Goal: Information Seeking & Learning: Find specific fact

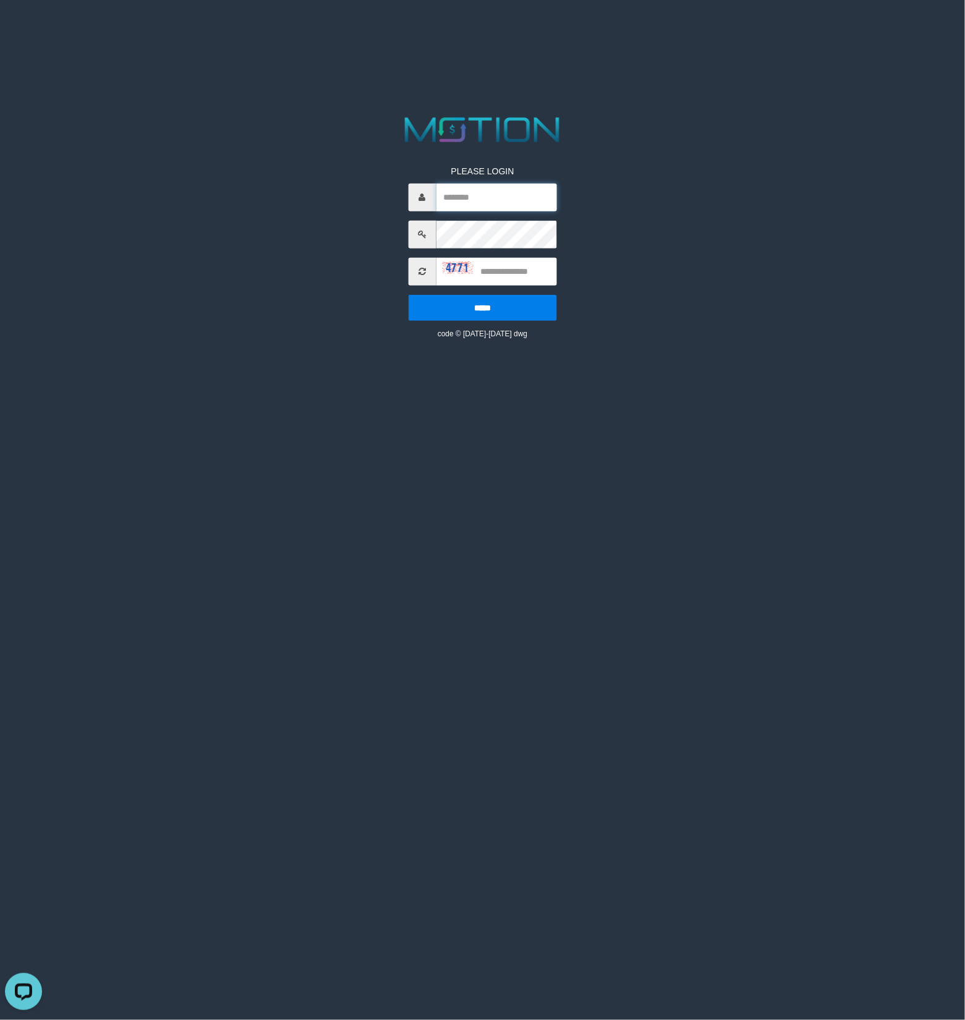
type input "******"
click at [517, 272] on input "text" at bounding box center [496, 272] width 121 height 28
type input "****"
click at [408, 295] on input "*****" at bounding box center [482, 308] width 148 height 26
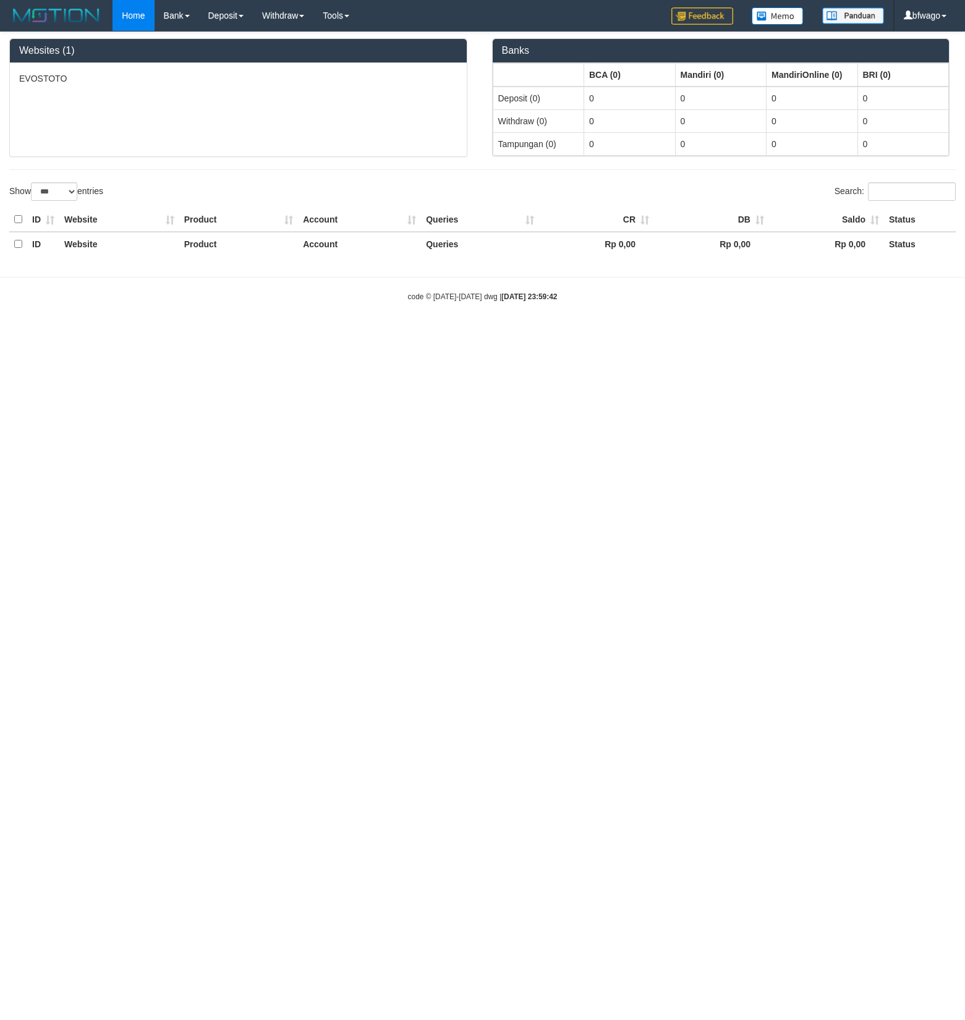
select select "***"
click at [249, 105] on link "PGA History" at bounding box center [249, 103] width 98 height 16
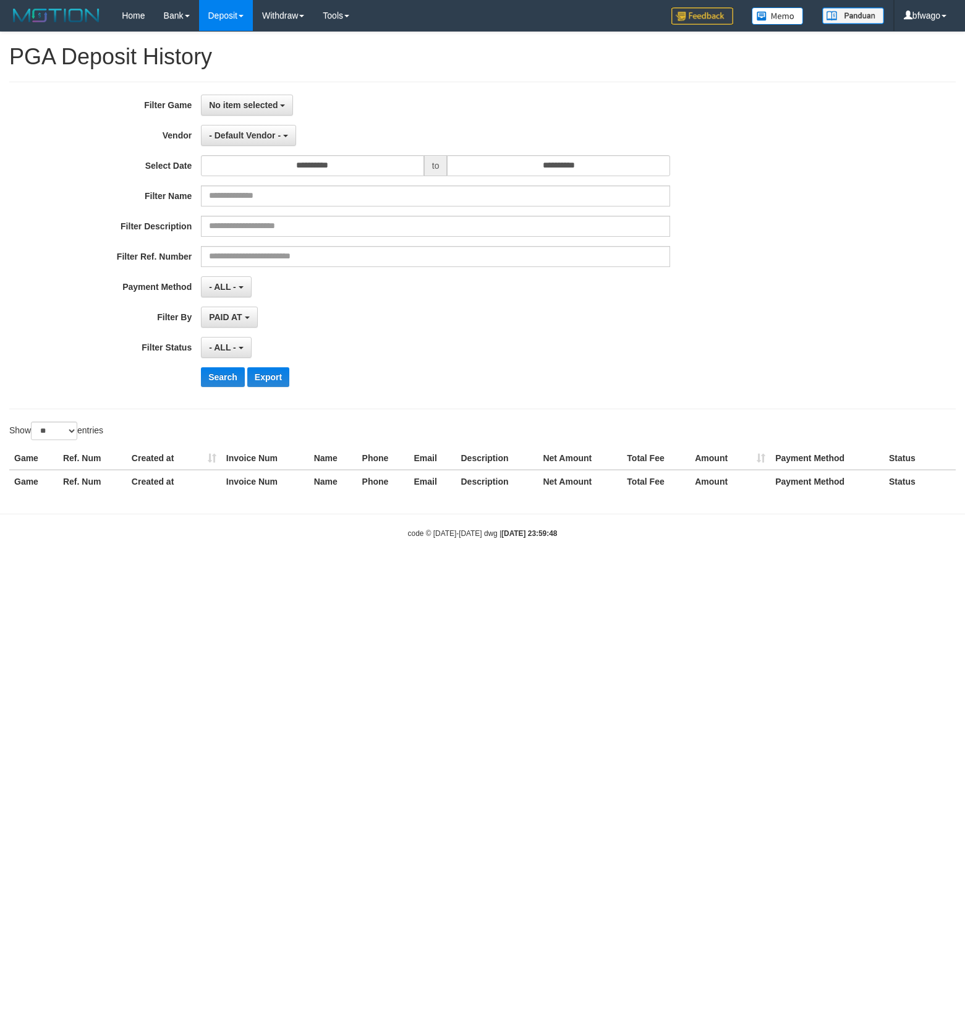
select select
select select "**"
click at [273, 105] on span "No item selected" at bounding box center [243, 105] width 69 height 10
click at [265, 171] on label "[ITOTO] EVOSTOTO" at bounding box center [283, 169] width 163 height 19
select select "****"
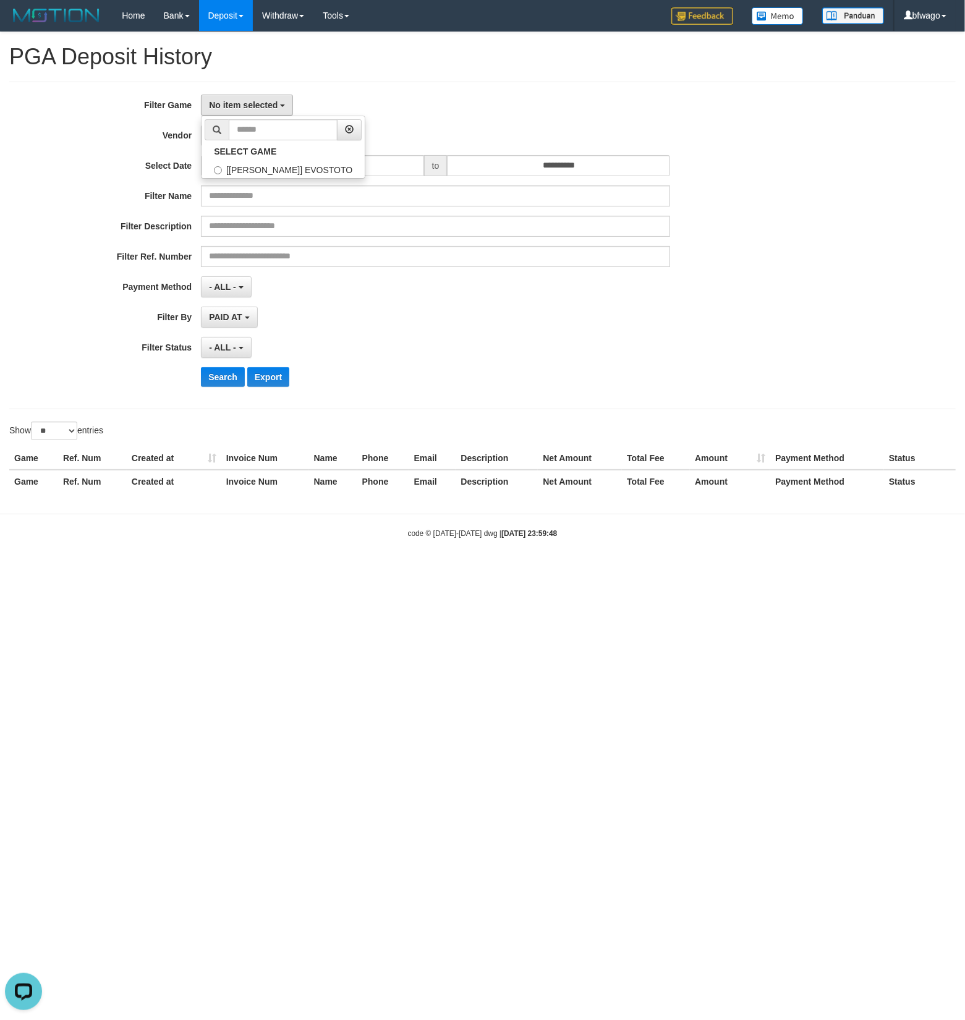
scroll to position [11, 0]
click at [344, 169] on input "**********" at bounding box center [312, 165] width 223 height 21
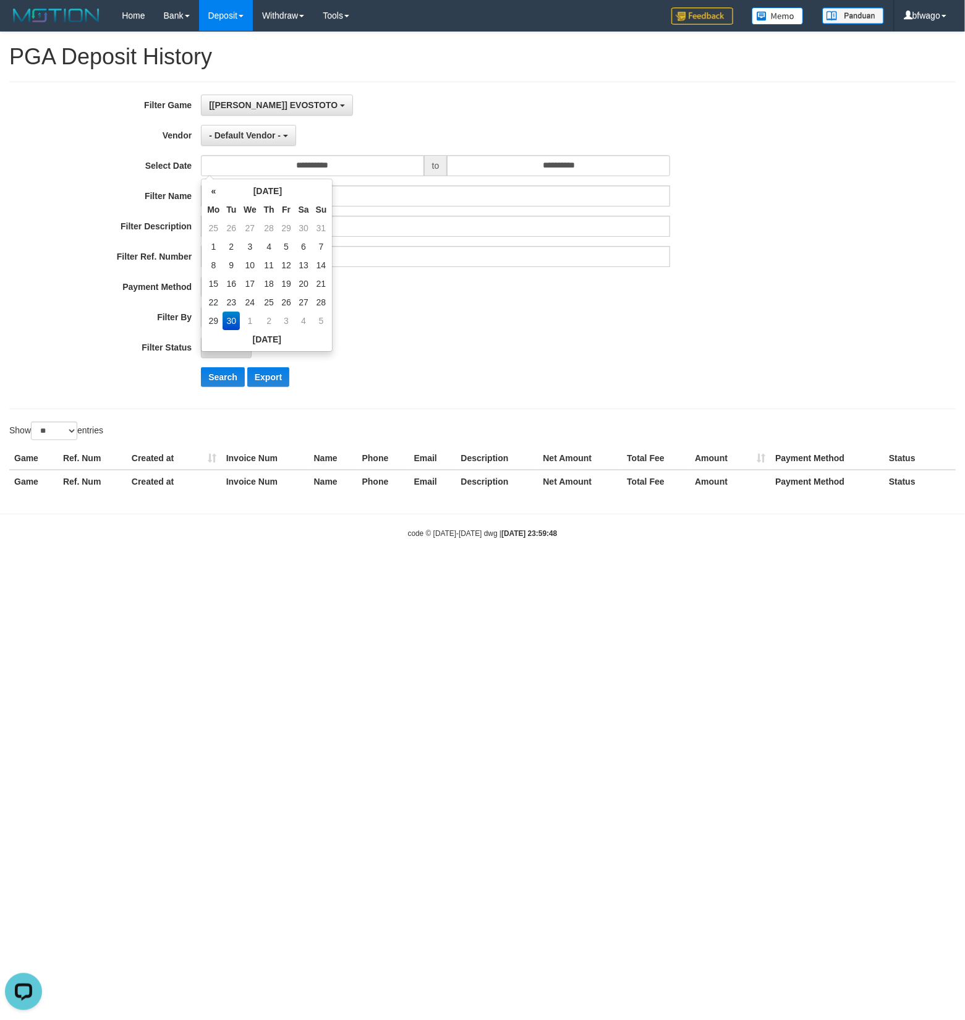
click at [229, 320] on td "30" at bounding box center [231, 321] width 17 height 19
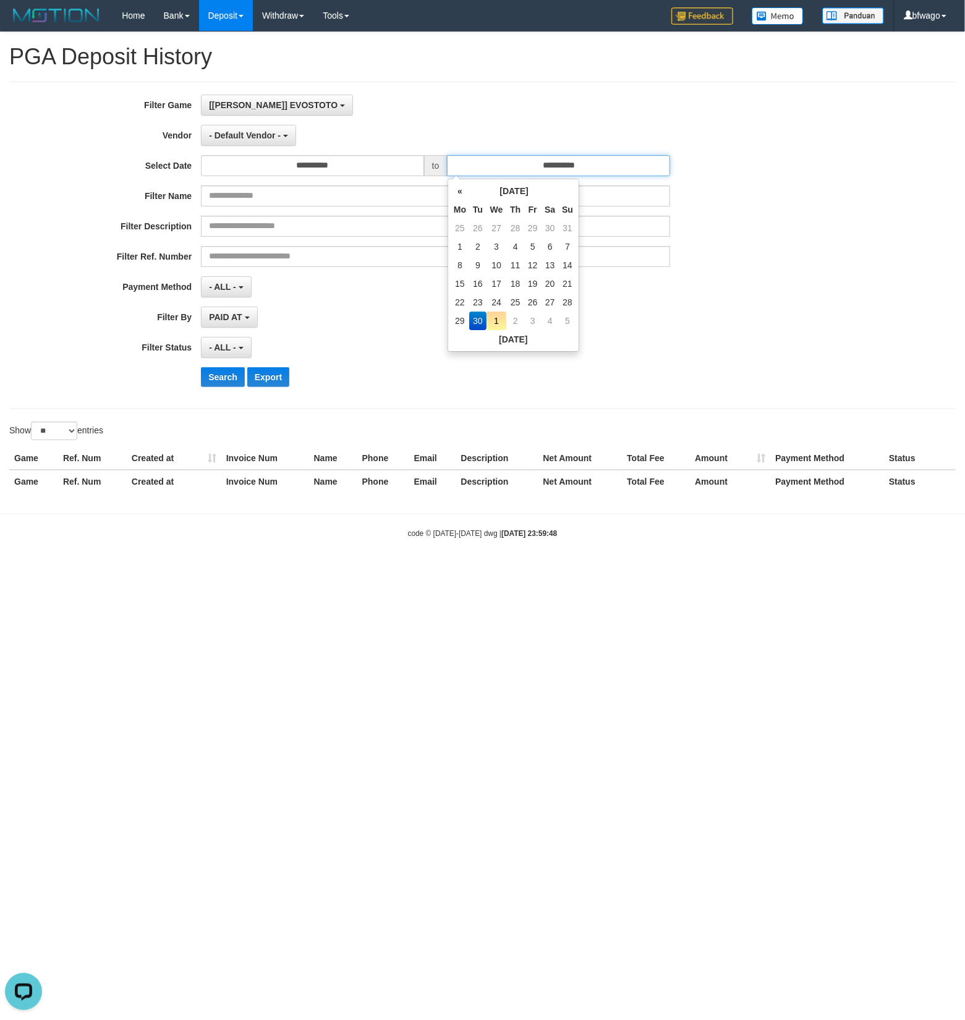
click at [552, 168] on input "**********" at bounding box center [558, 165] width 223 height 21
click at [471, 320] on td "30" at bounding box center [477, 321] width 17 height 19
click at [696, 334] on div "**********" at bounding box center [402, 246] width 805 height 302
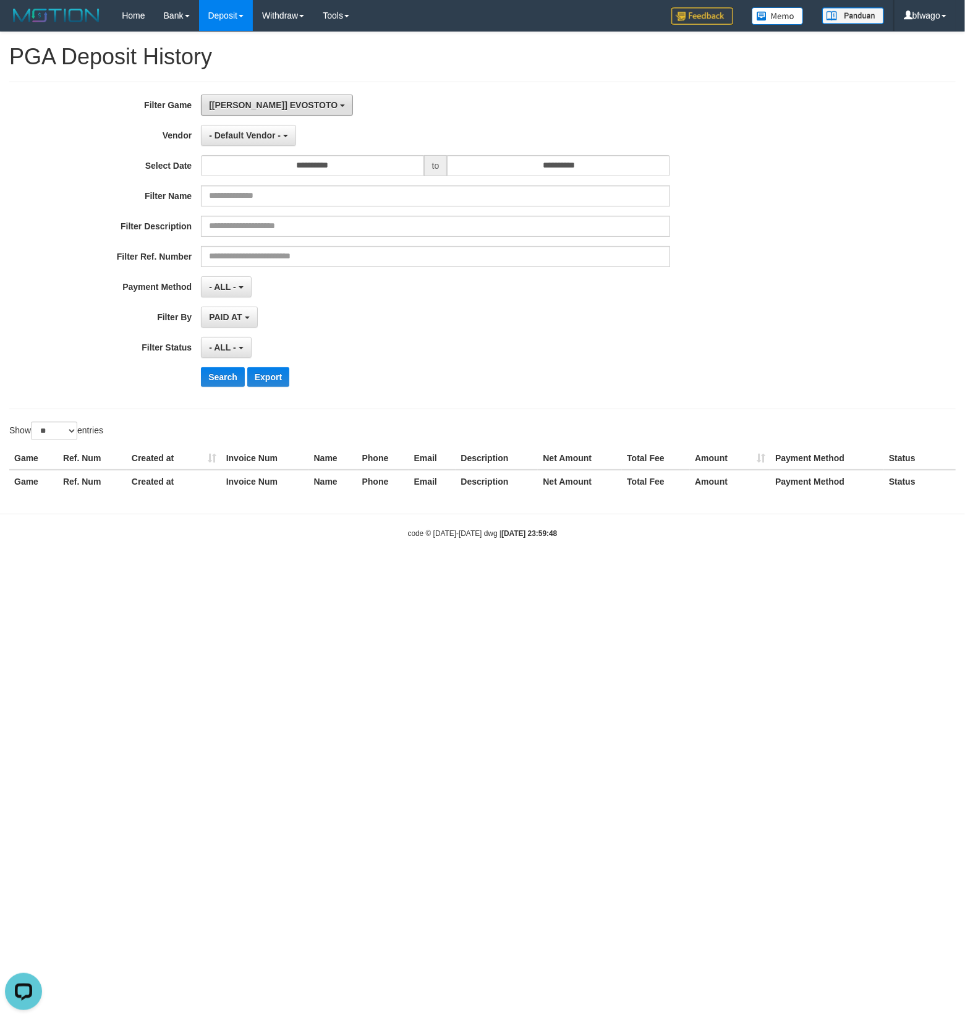
drag, startPoint x: 268, startPoint y: 106, endPoint x: 293, endPoint y: 116, distance: 27.2
click at [268, 106] on span "[ITOTO] EVOSTOTO" at bounding box center [273, 105] width 129 height 10
click at [280, 172] on label "[ITOTO] EVOSTOTO" at bounding box center [283, 169] width 163 height 19
click at [495, 115] on div "[ITOTO] EVOSTOTO SELECT GAME [ITOTO] EVOSTOTO" at bounding box center [435, 105] width 469 height 21
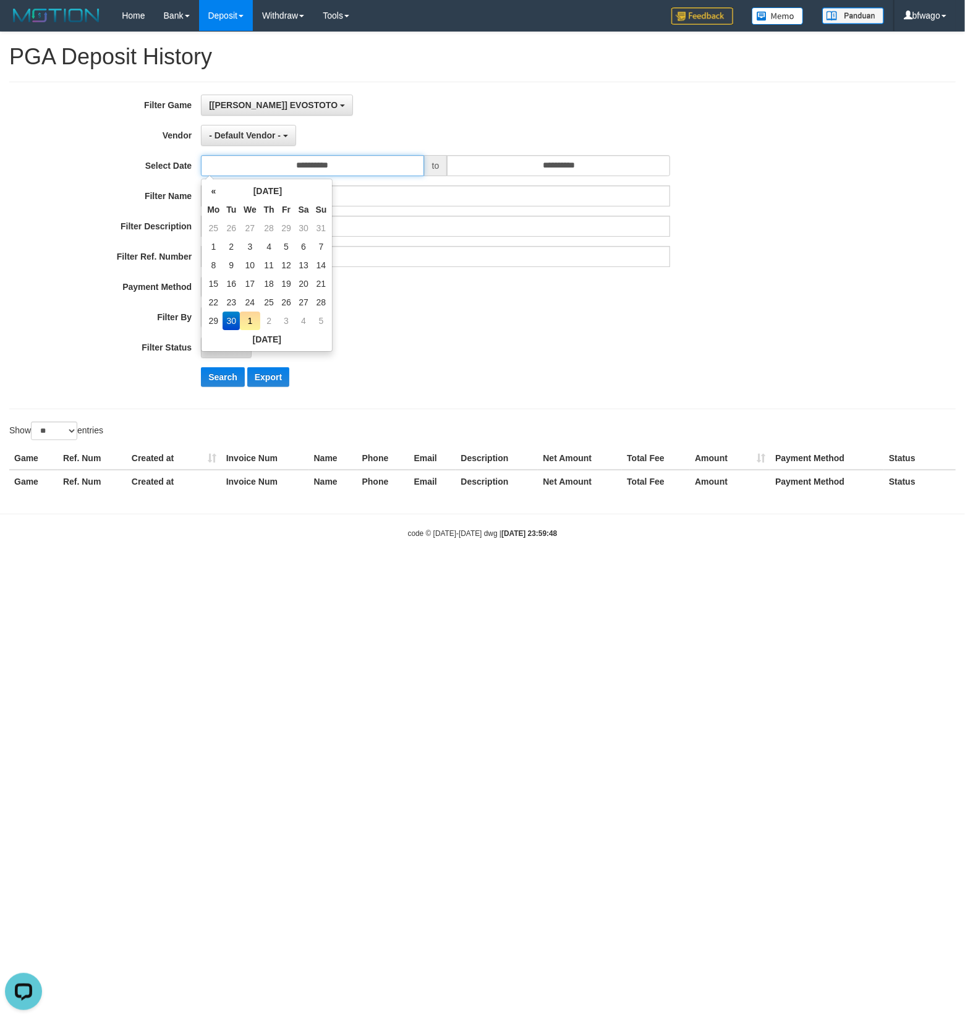
click at [328, 161] on input "**********" at bounding box center [312, 165] width 223 height 21
click at [231, 315] on td "30" at bounding box center [231, 321] width 17 height 19
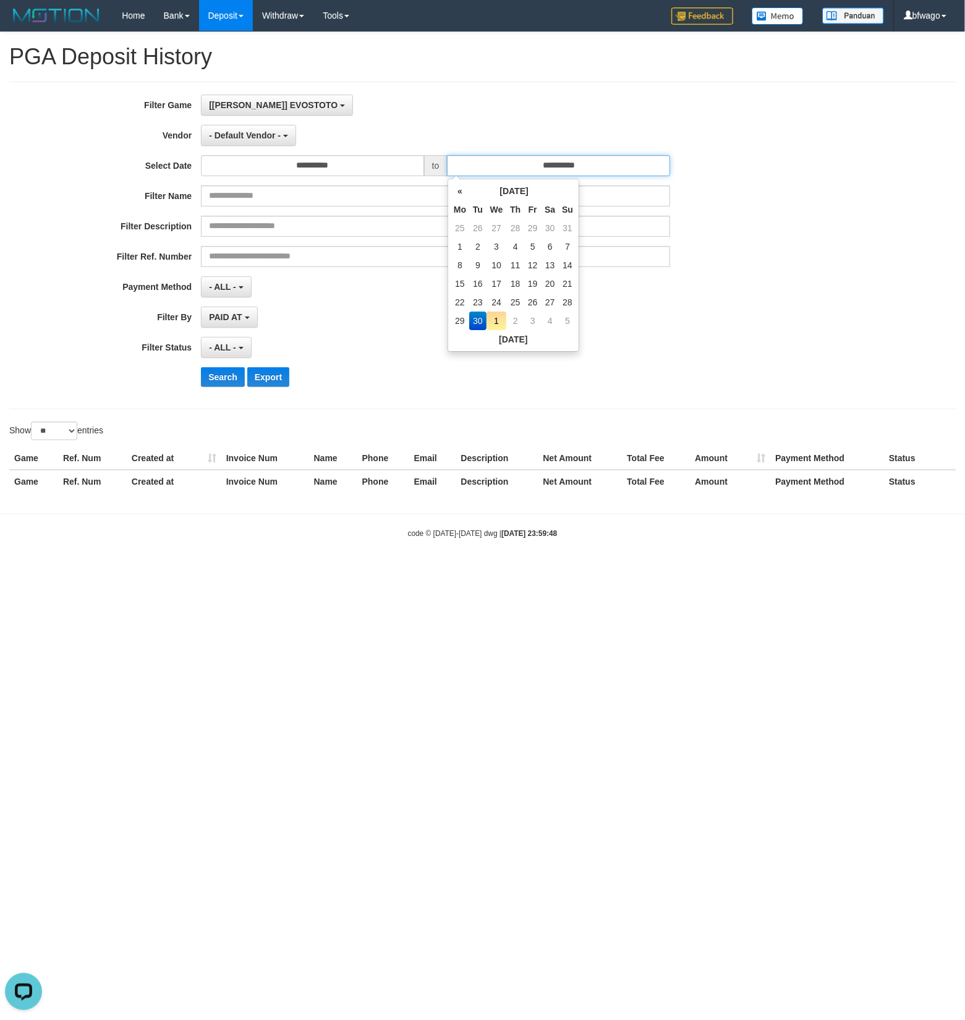
click at [594, 169] on input "**********" at bounding box center [558, 165] width 223 height 21
click at [476, 317] on td "30" at bounding box center [477, 321] width 17 height 19
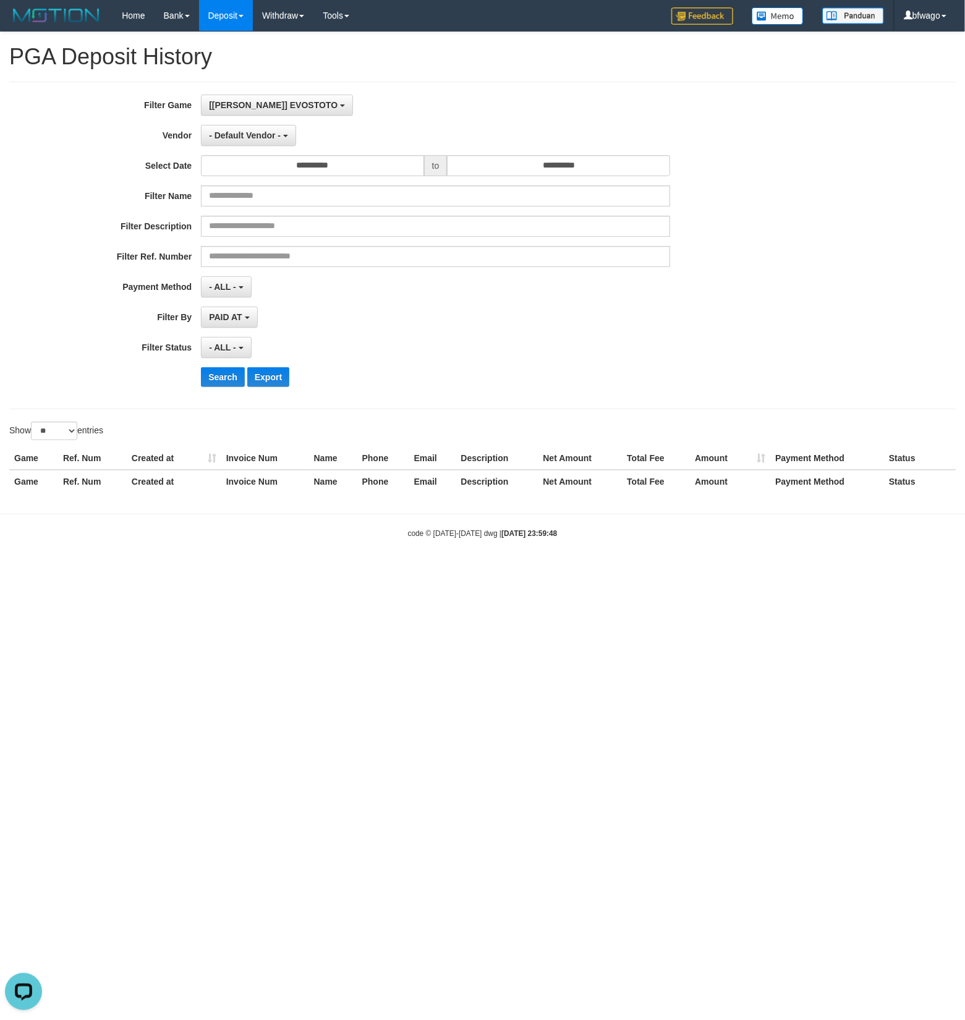
click at [367, 312] on div "PAID AT PAID AT CREATED AT" at bounding box center [435, 317] width 469 height 21
click at [223, 283] on span "- ALL -" at bounding box center [222, 287] width 27 height 10
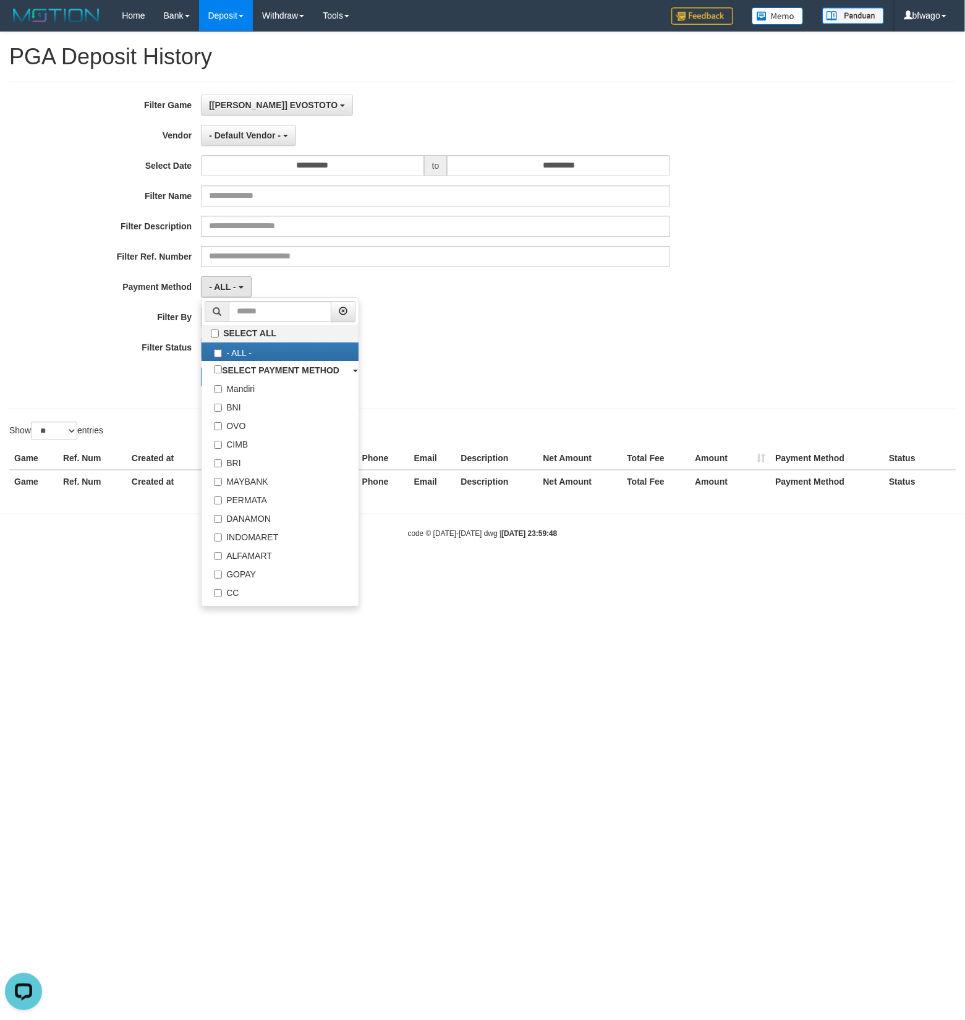
drag, startPoint x: 627, startPoint y: 359, endPoint x: 364, endPoint y: 344, distance: 263.9
click at [624, 358] on div "- ALL - SELECT ALL - ALL - SELECT STATUS PENDING/UNPAID PAID CANCELED EXPIRED" at bounding box center [435, 347] width 469 height 21
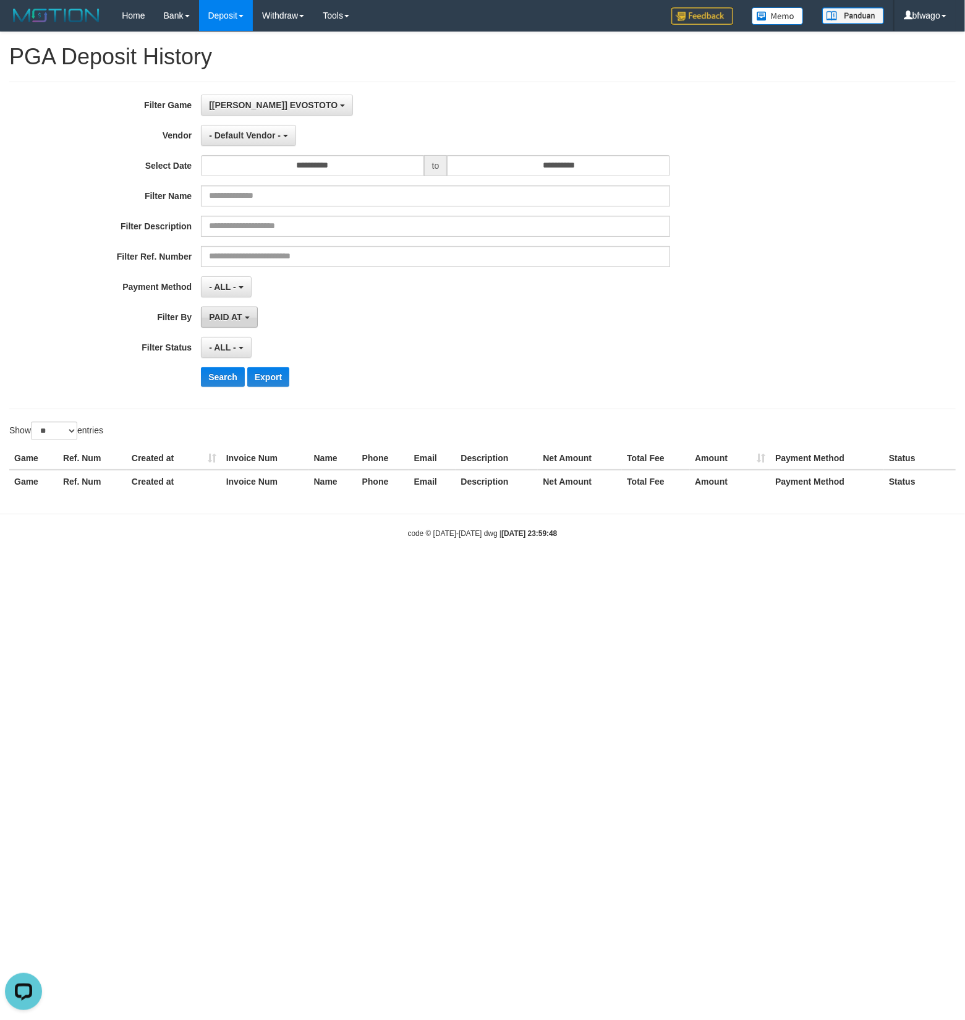
click at [231, 317] on span "PAID AT" at bounding box center [225, 317] width 33 height 10
click at [241, 383] on label "CREATED AT" at bounding box center [280, 383] width 157 height 19
select select "*"
click at [224, 344] on span "- ALL -" at bounding box center [222, 348] width 27 height 10
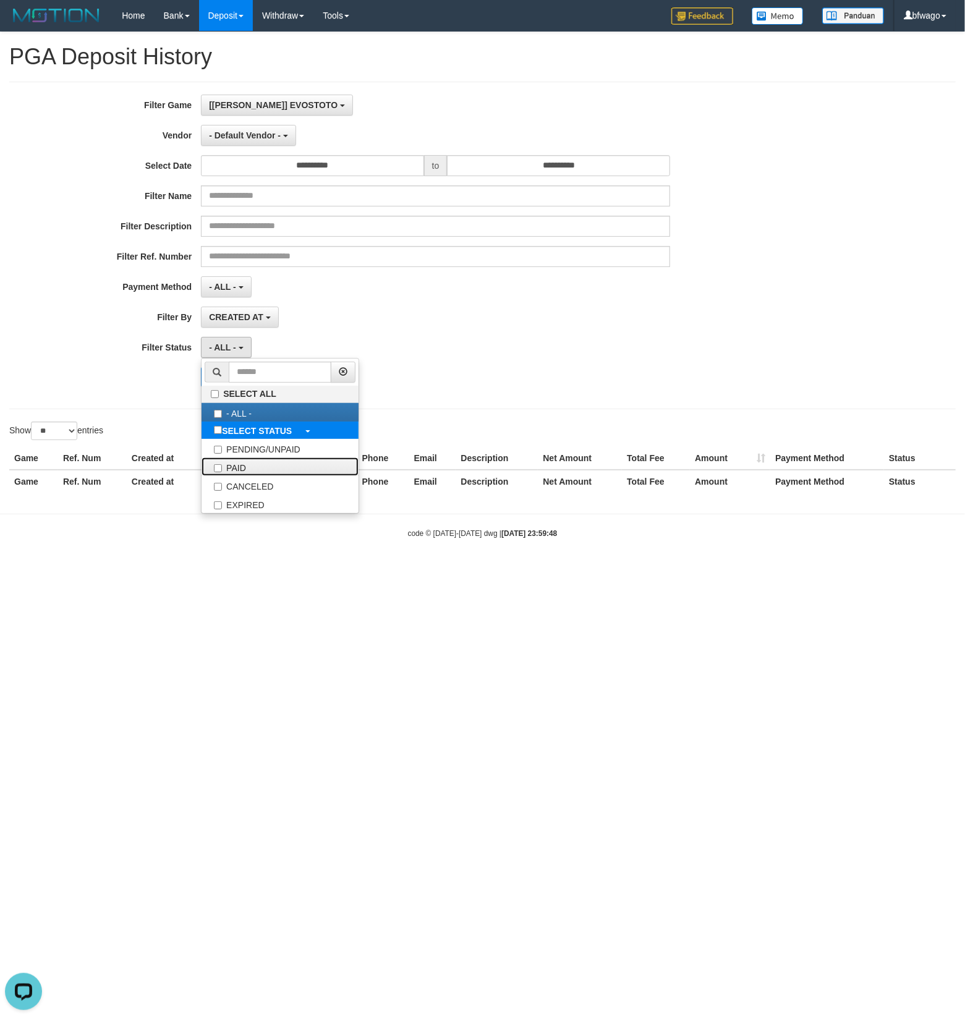
drag, startPoint x: 257, startPoint y: 474, endPoint x: 273, endPoint y: 431, distance: 45.4
click at [257, 473] on label "PAID" at bounding box center [280, 467] width 157 height 19
select select "*"
click at [529, 317] on div "CREATED AT PAID AT CREATED AT" at bounding box center [435, 317] width 469 height 21
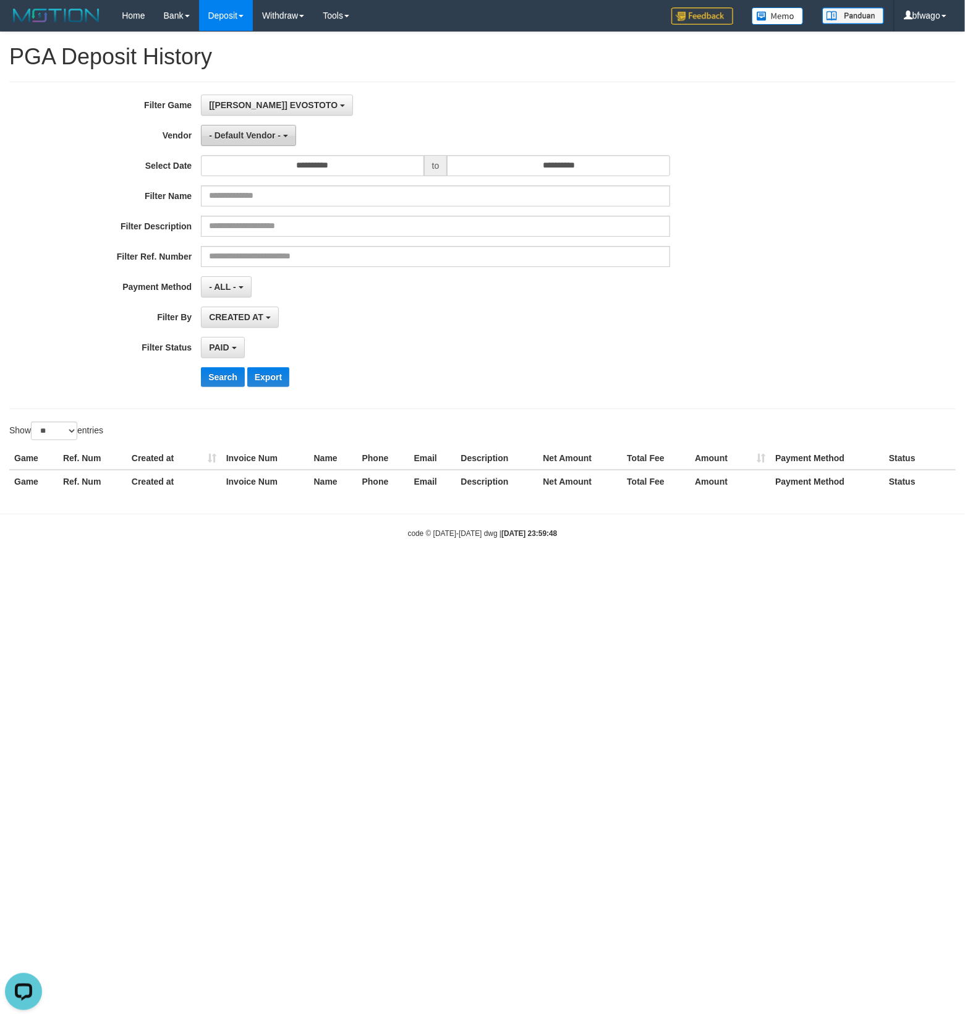
click at [266, 134] on span "- Default Vendor -" at bounding box center [245, 135] width 72 height 10
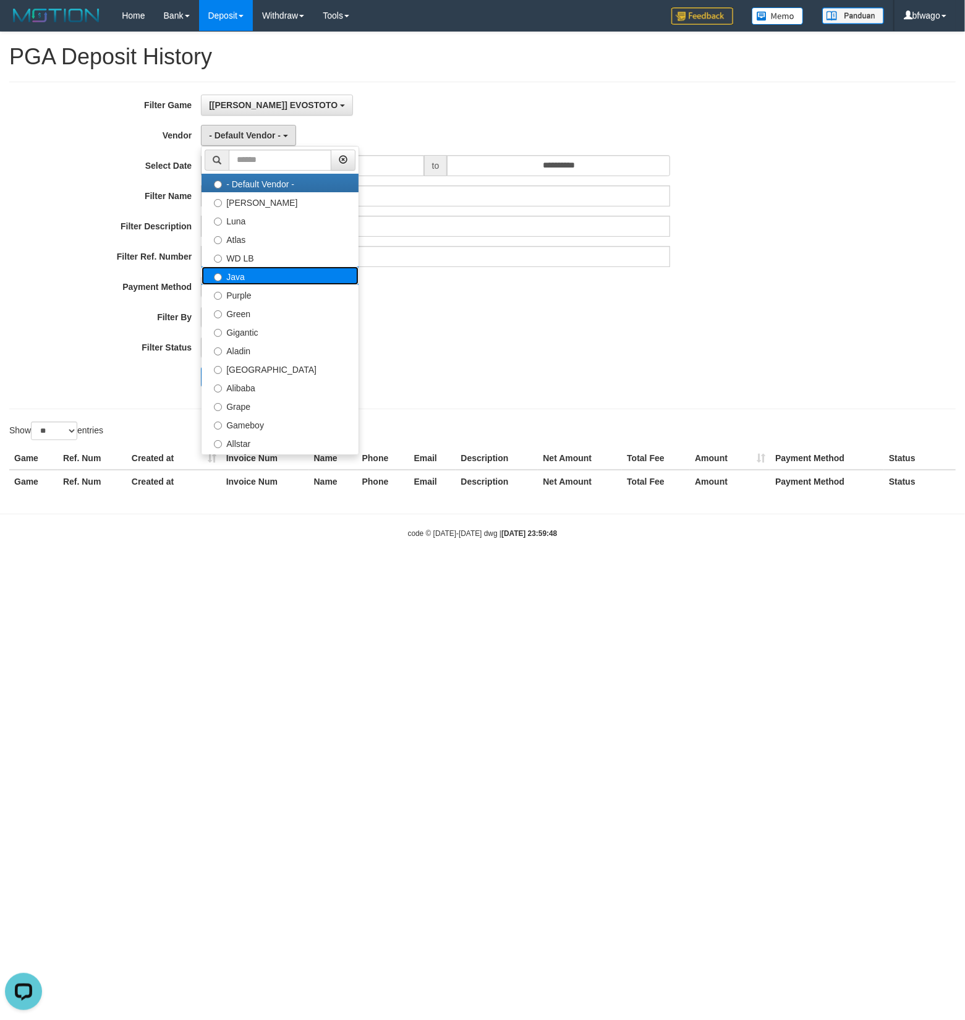
click at [270, 284] on label "Java" at bounding box center [280, 276] width 157 height 19
select select "**********"
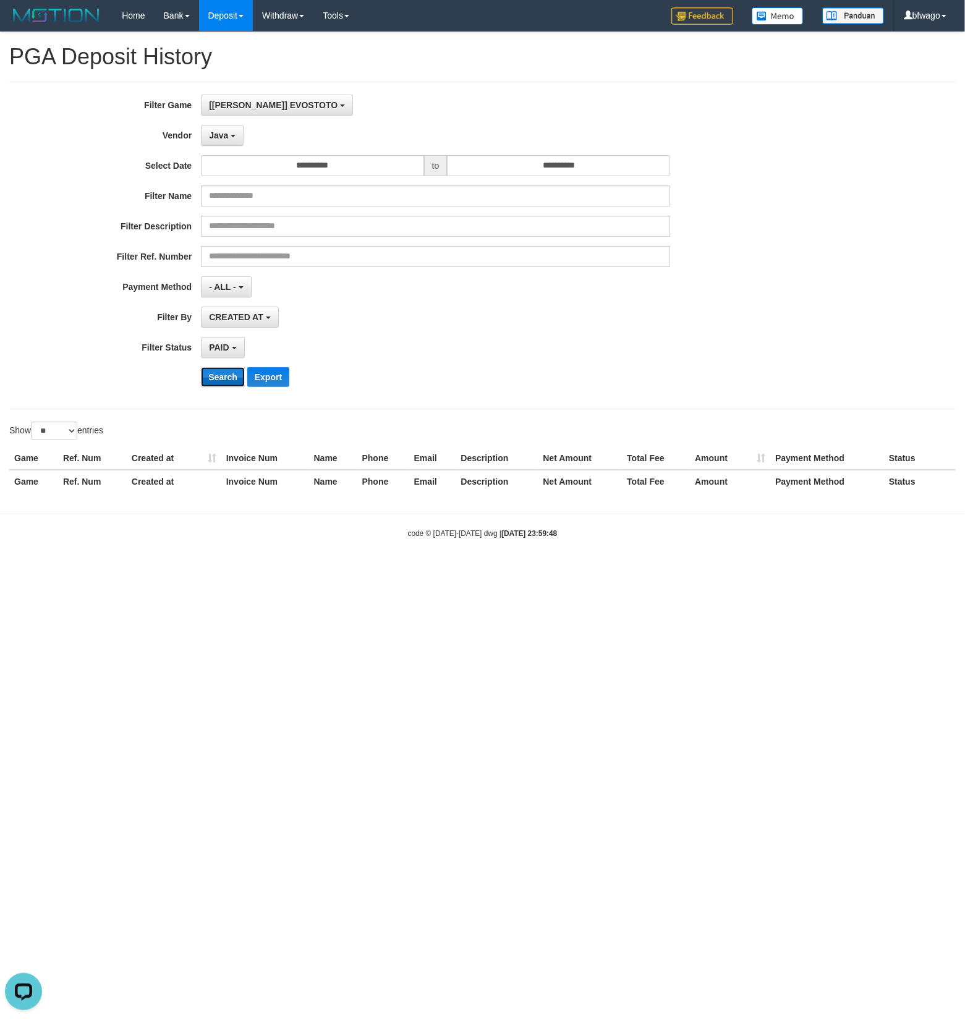
click at [225, 377] on button "Search" at bounding box center [223, 377] width 44 height 20
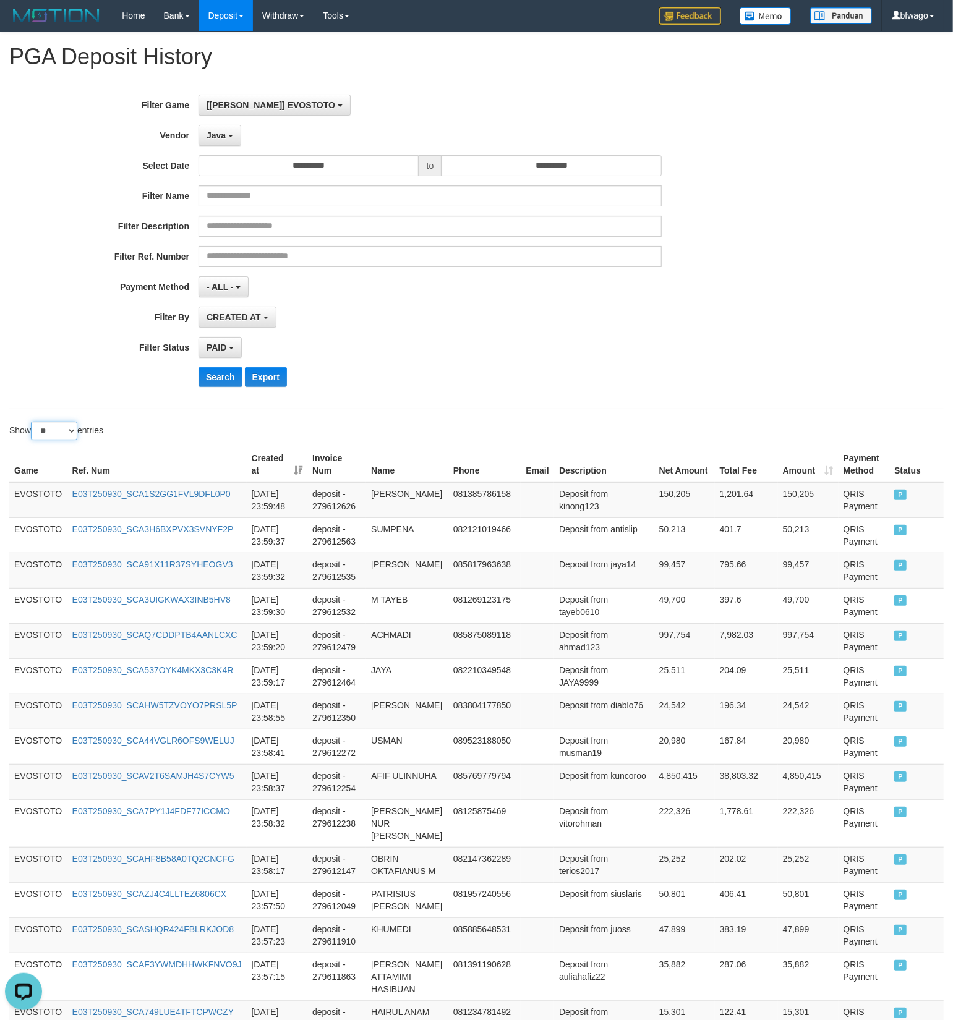
click at [55, 435] on select "** ** ** ***" at bounding box center [54, 431] width 46 height 19
select select "**"
click at [33, 424] on select "** ** ** ***" at bounding box center [54, 431] width 46 height 19
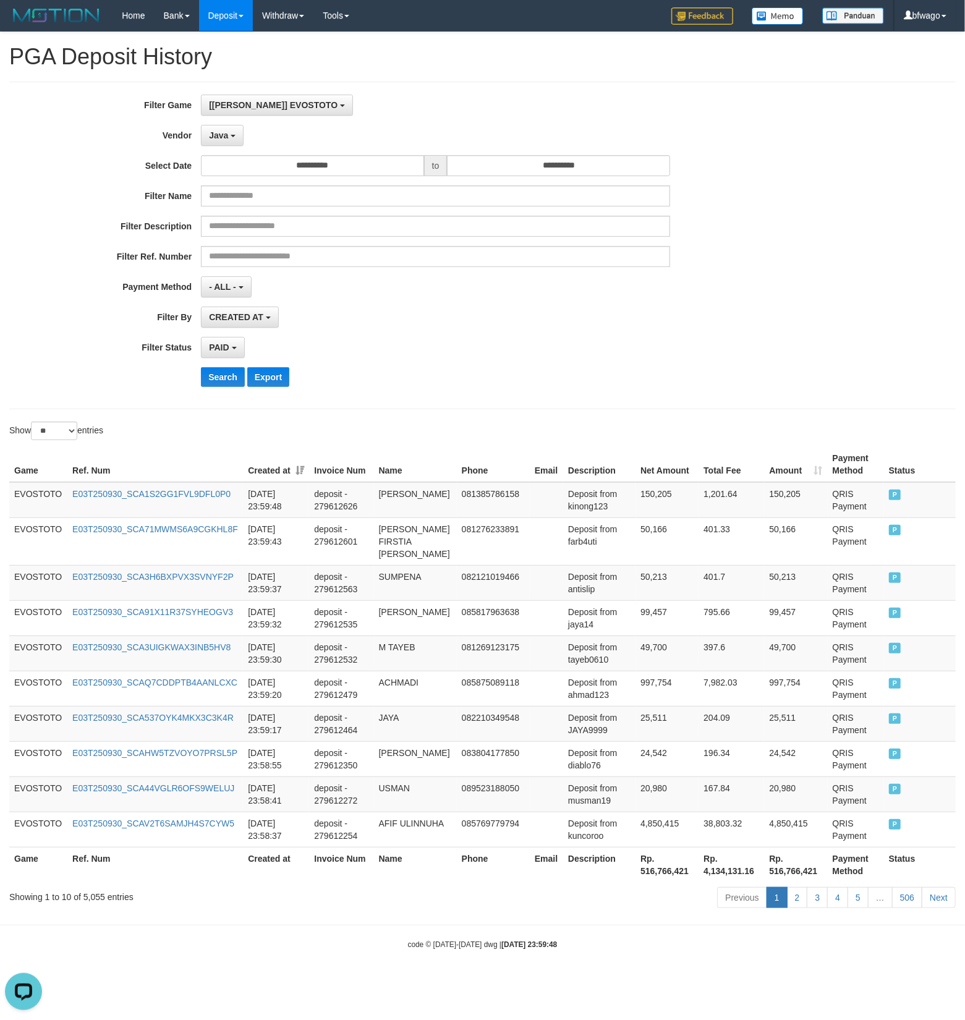
click at [668, 866] on th "Rp. 516,766,421" at bounding box center [667, 864] width 63 height 35
copy th "516,766,421"
click at [240, 135] on button "Java" at bounding box center [222, 135] width 43 height 21
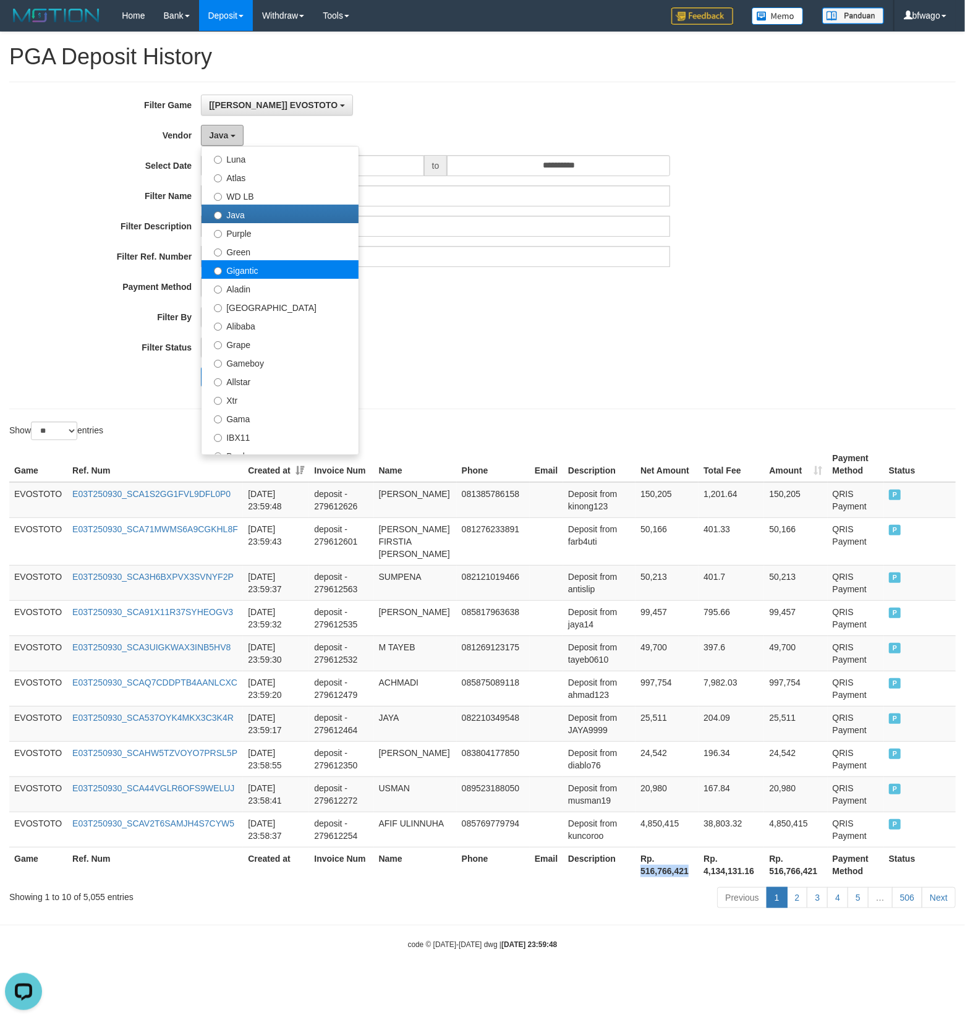
scroll to position [164, 0]
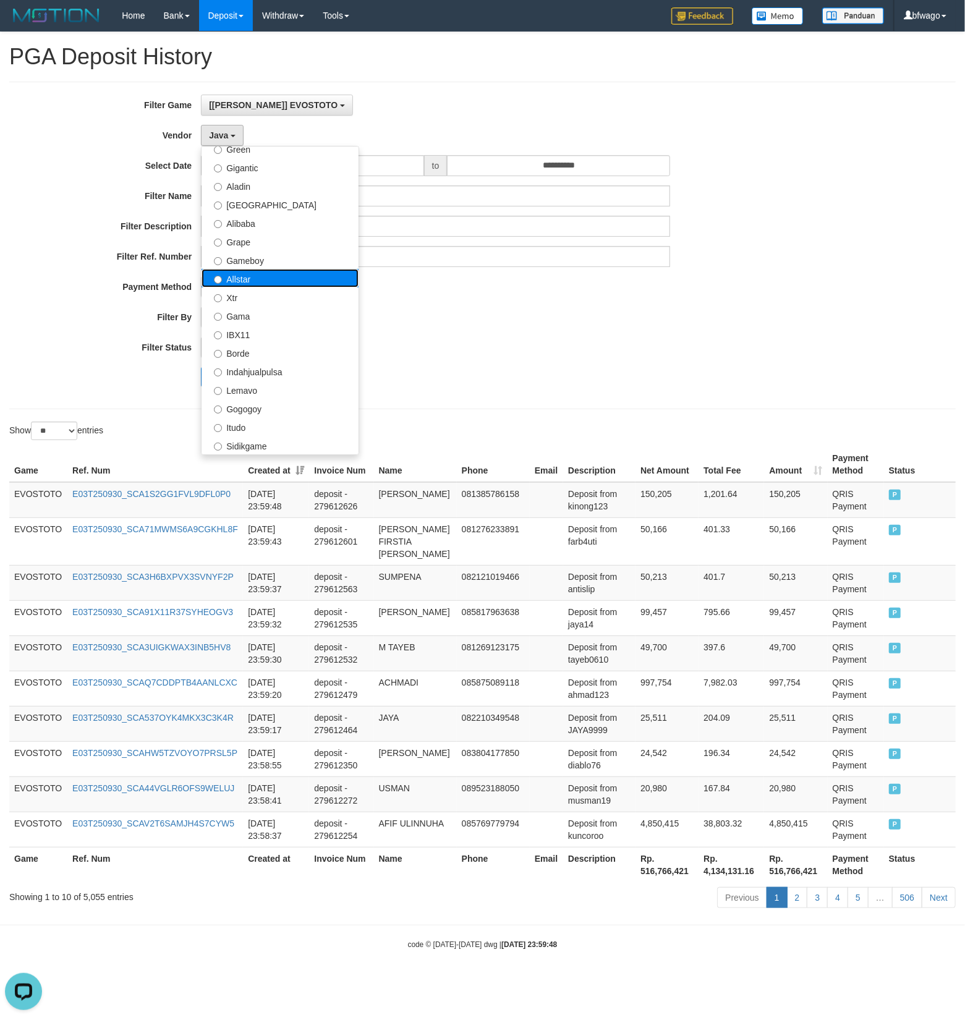
click at [293, 283] on label "Allstar" at bounding box center [280, 278] width 157 height 19
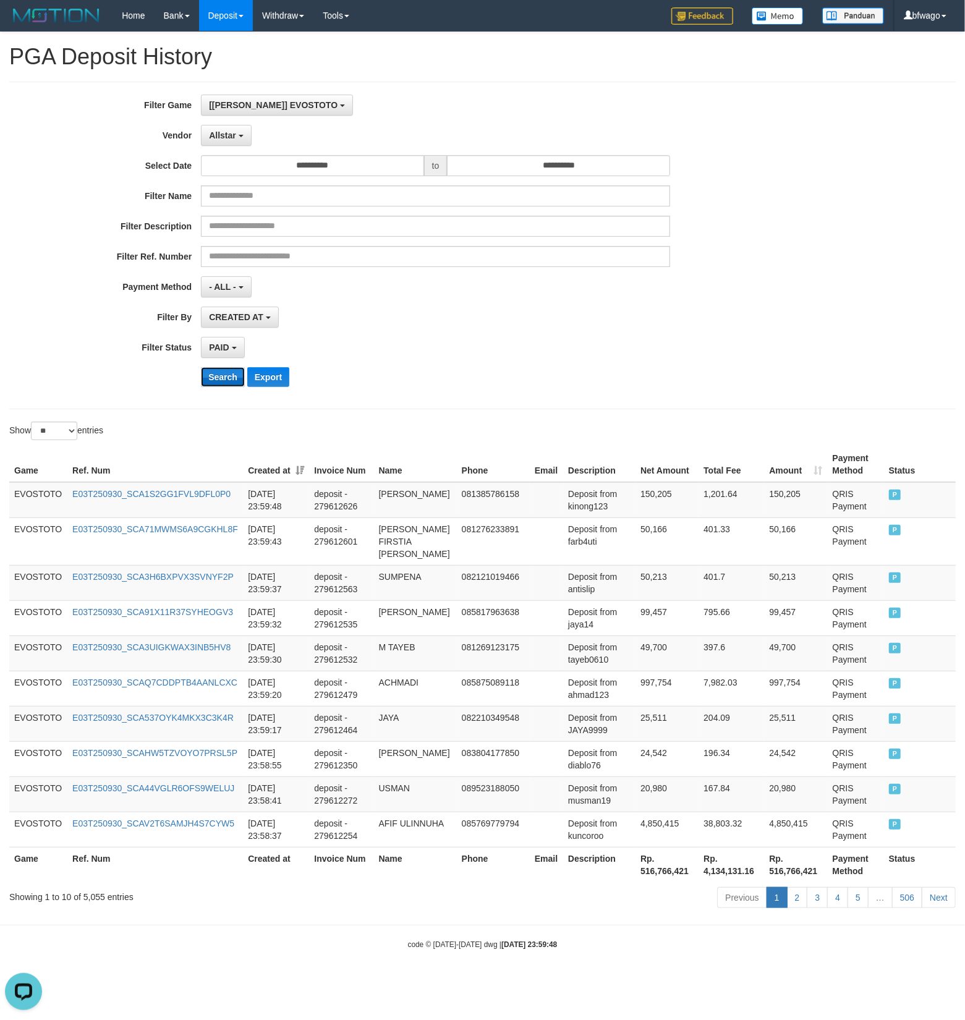
click at [216, 383] on button "Search" at bounding box center [223, 377] width 44 height 20
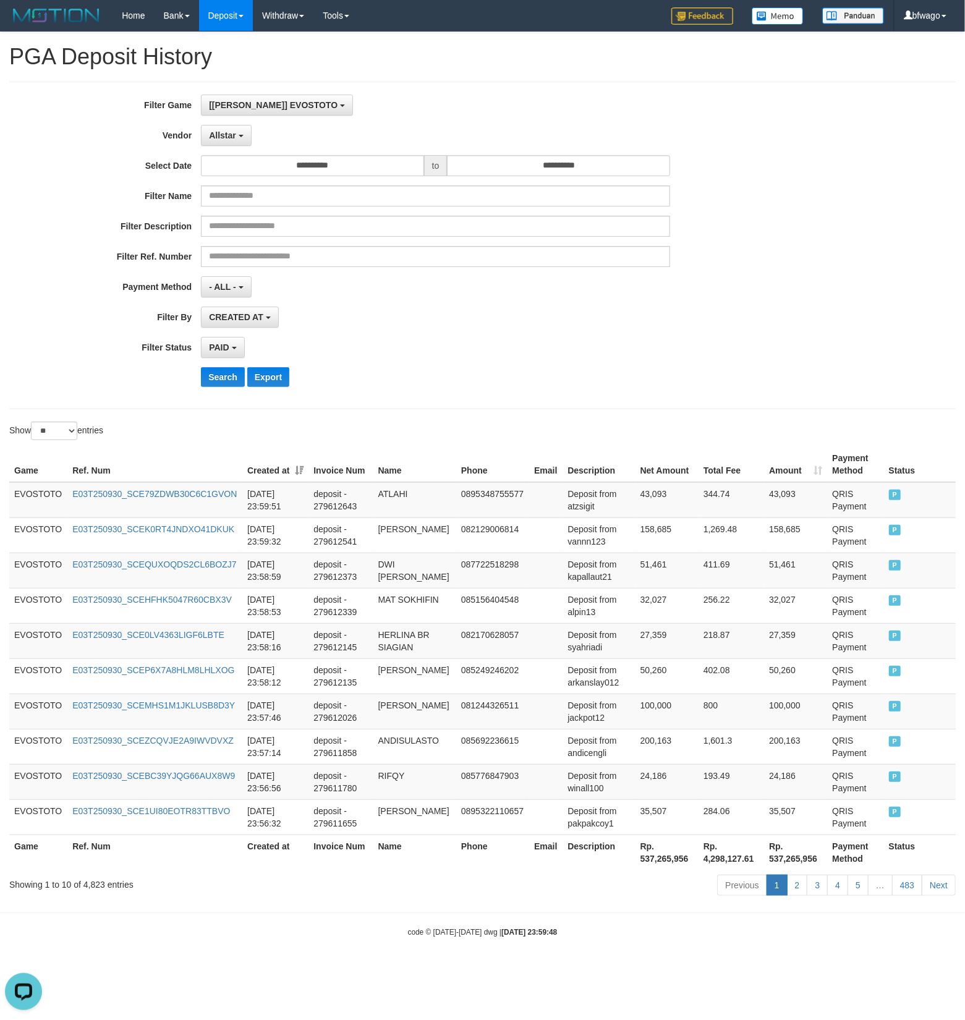
click at [678, 860] on th "Rp. 537,265,956" at bounding box center [667, 852] width 63 height 35
click at [678, 861] on th "Rp. 537,265,956" at bounding box center [667, 852] width 63 height 35
click at [675, 861] on th "Rp. 537,265,956" at bounding box center [667, 852] width 63 height 35
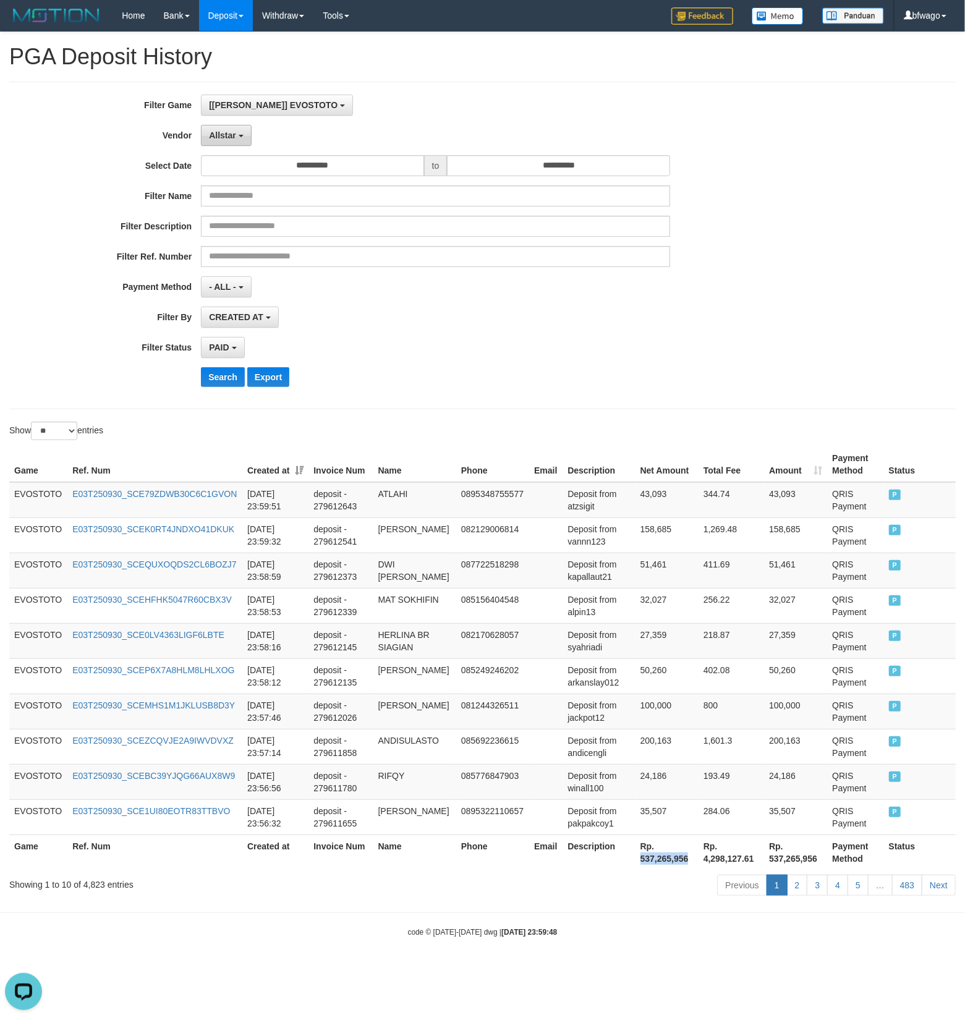
click at [218, 134] on span "Allstar" at bounding box center [222, 135] width 27 height 10
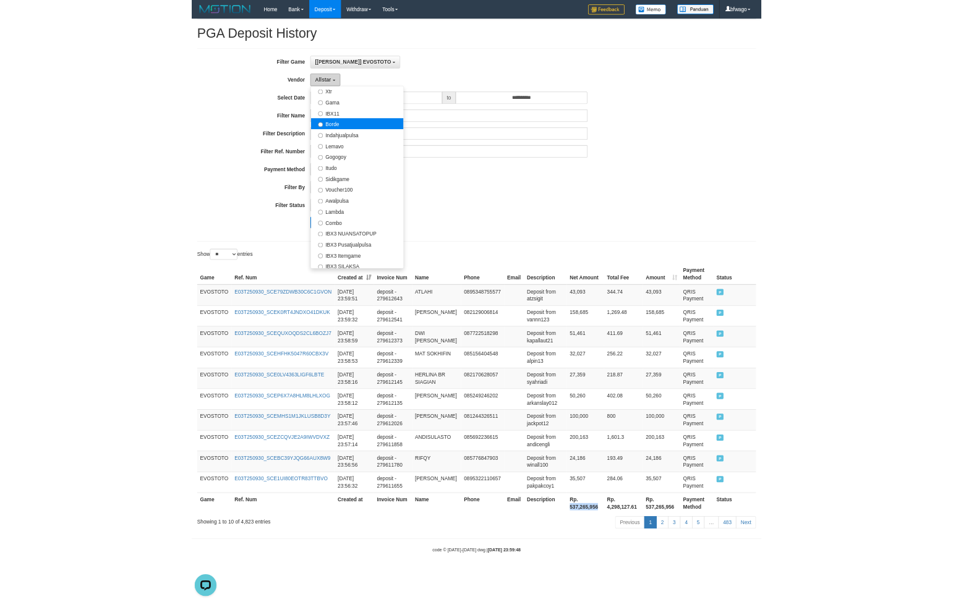
scroll to position [330, 0]
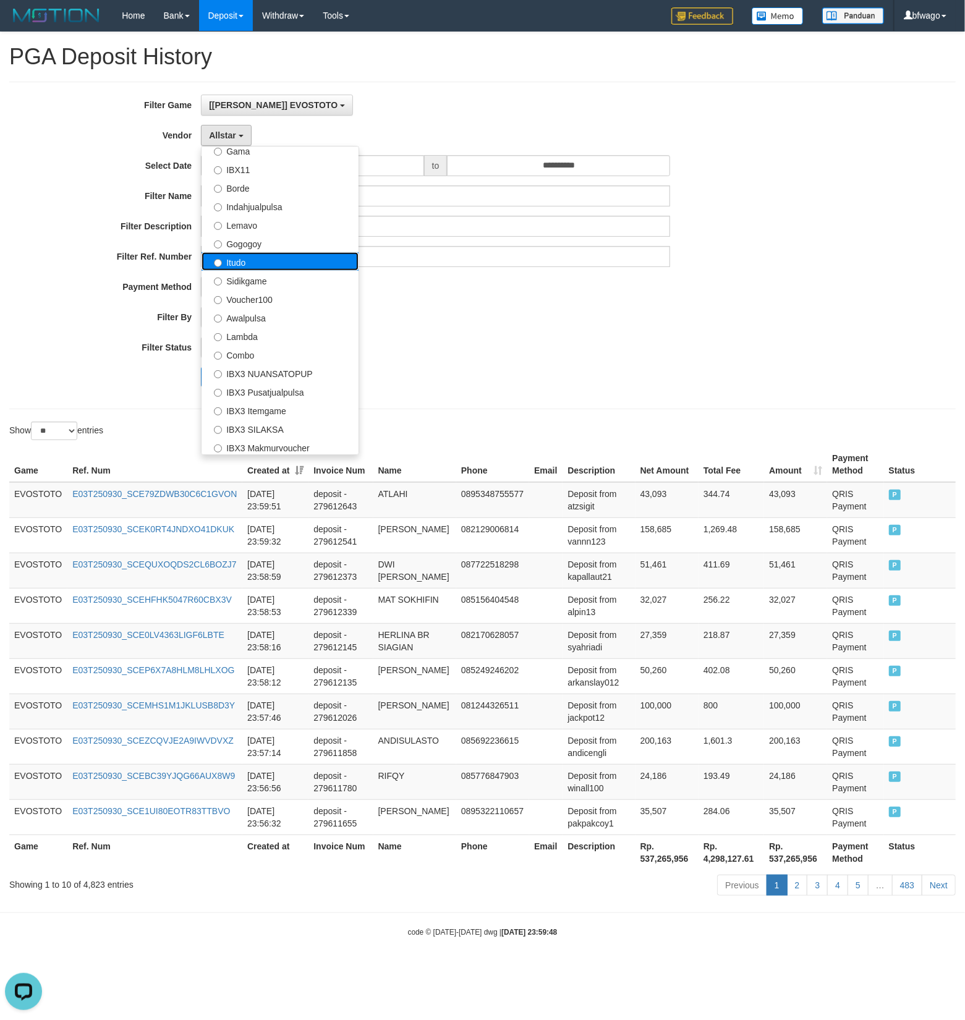
click at [291, 266] on label "Itudo" at bounding box center [280, 261] width 157 height 19
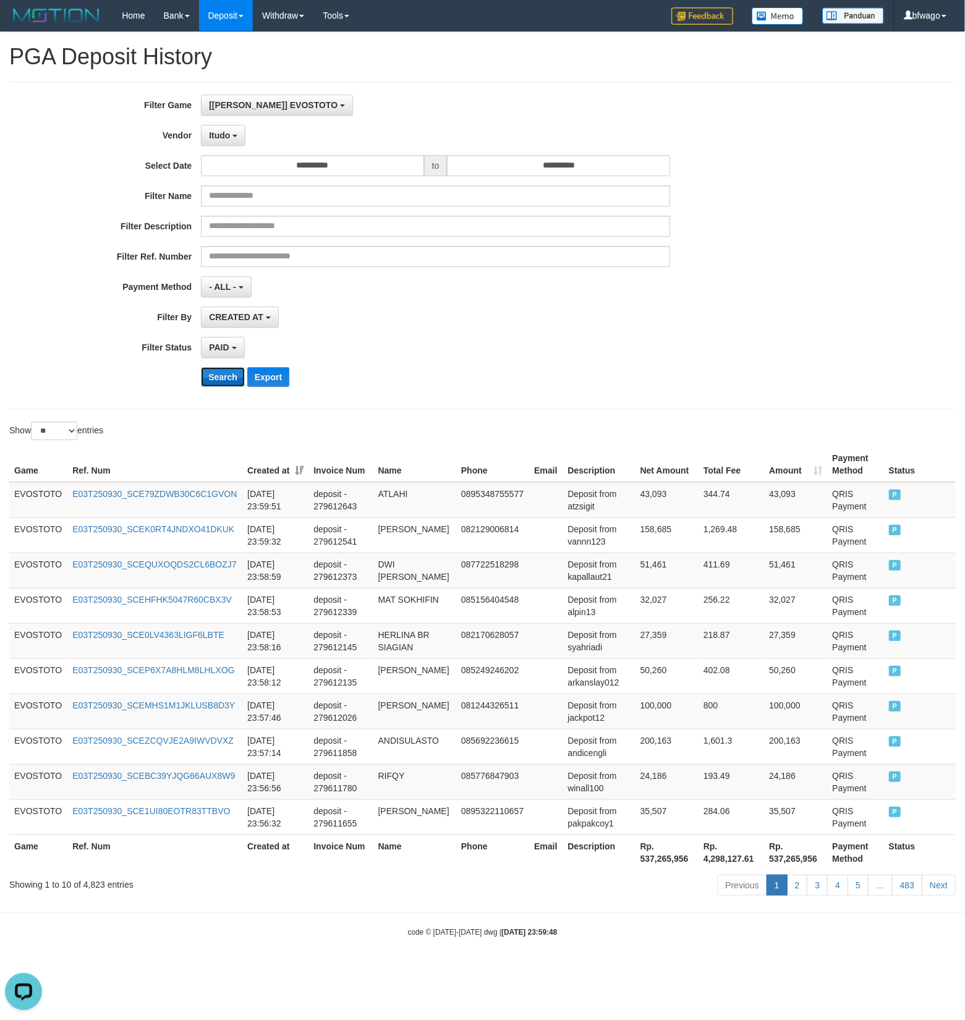
click at [231, 378] on button "Search" at bounding box center [223, 377] width 44 height 20
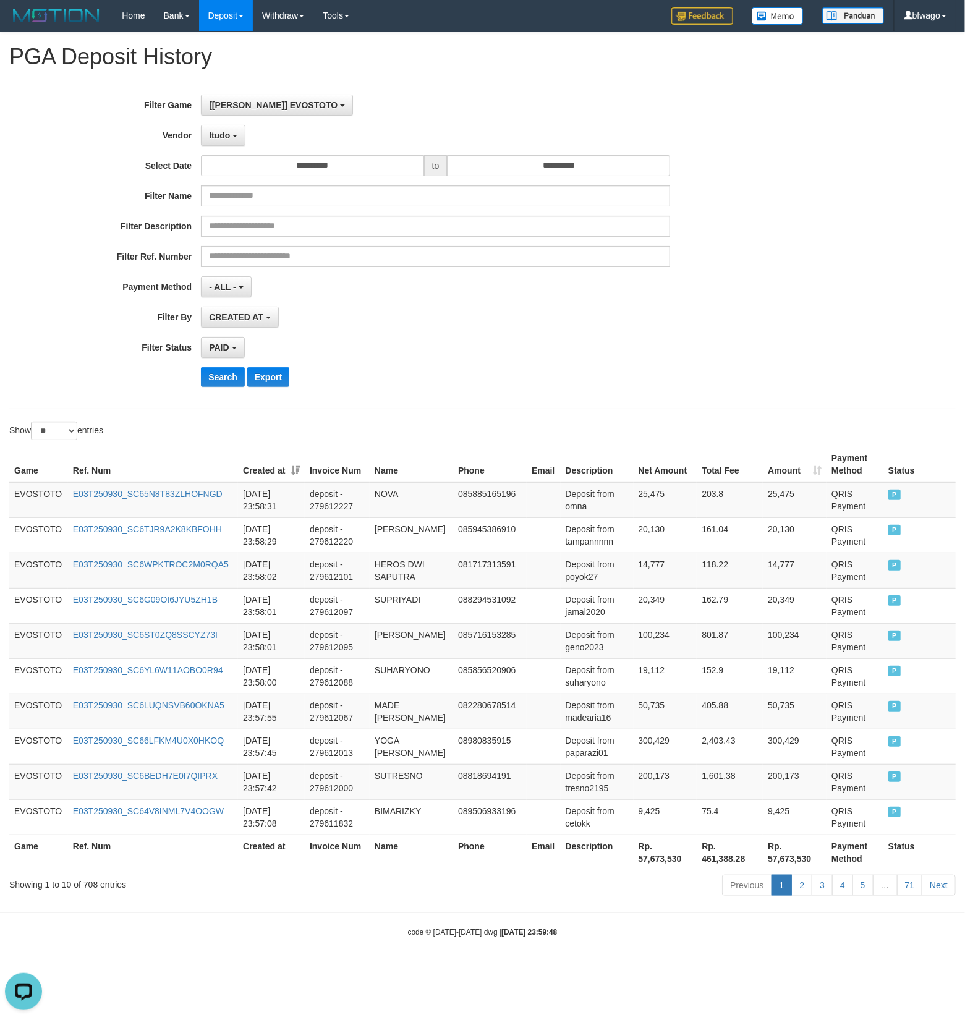
click at [675, 860] on th "Rp. 57,673,530" at bounding box center [666, 852] width 64 height 35
copy th "57,673,530"
drag, startPoint x: 221, startPoint y: 137, endPoint x: 372, endPoint y: 344, distance: 255.9
click at [223, 137] on span "Itudo" at bounding box center [219, 135] width 21 height 10
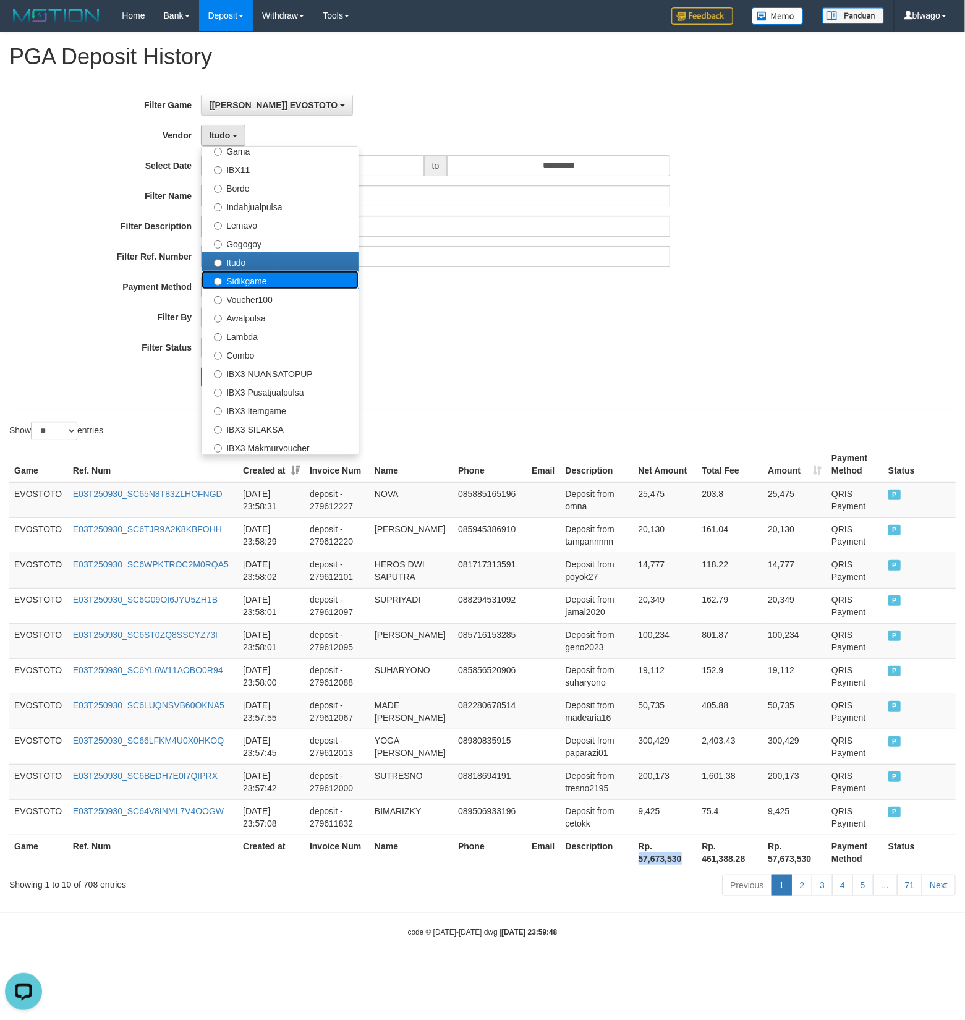
click at [313, 285] on label "Sidikgame" at bounding box center [280, 280] width 157 height 19
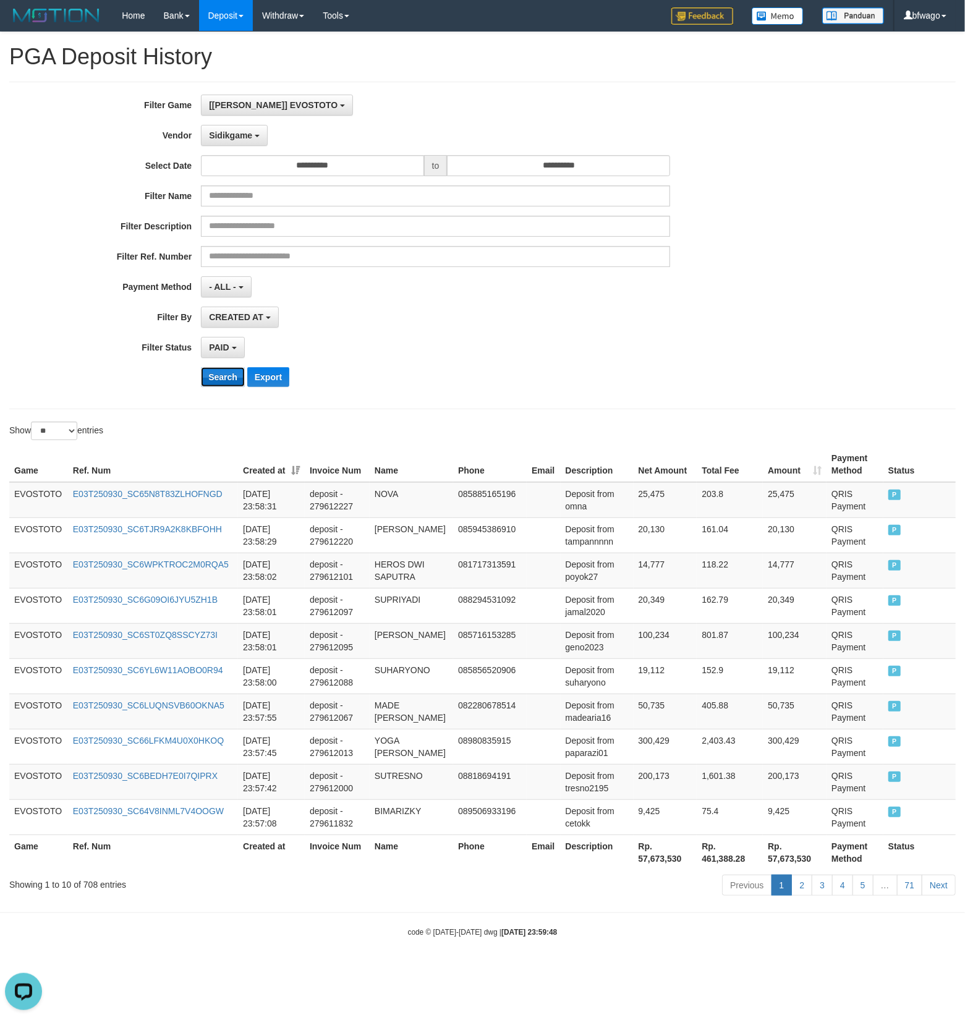
click at [221, 381] on button "Search" at bounding box center [223, 377] width 44 height 20
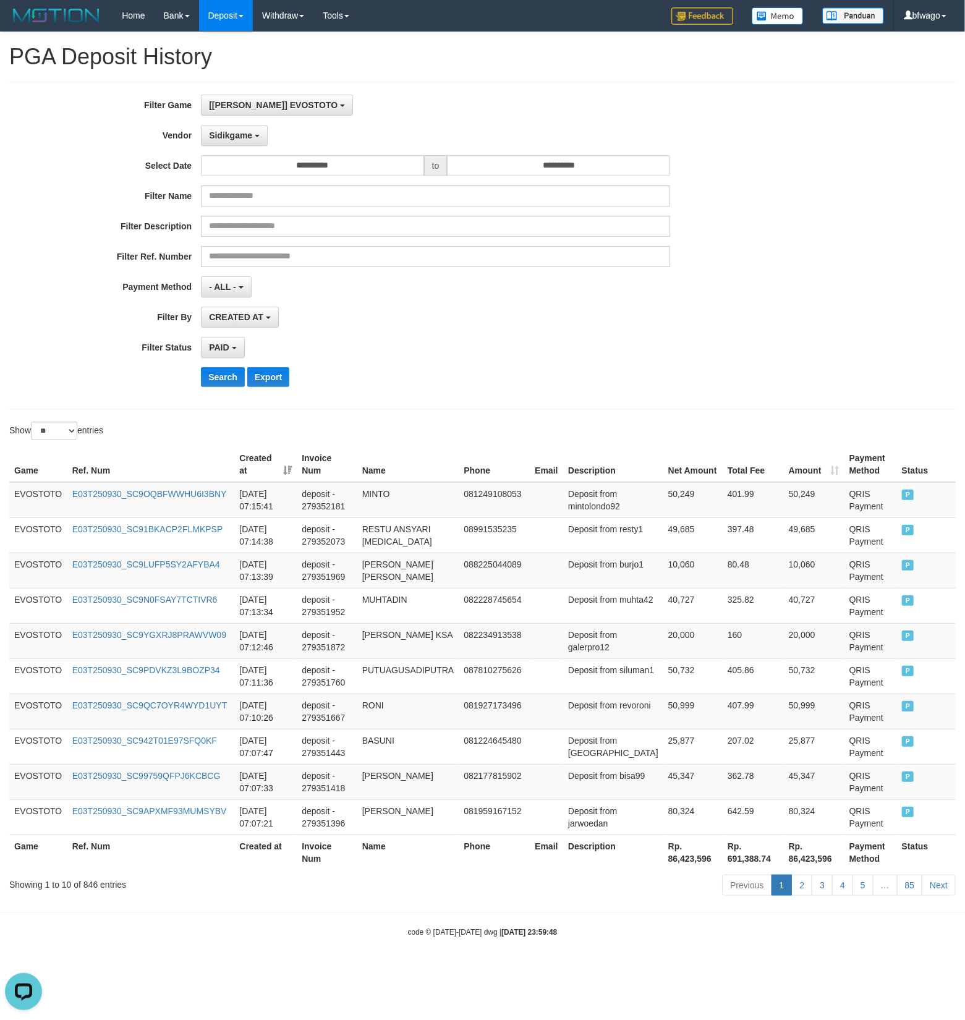
click at [669, 864] on th "Rp. 86,423,596" at bounding box center [693, 852] width 59 height 35
copy th "86,423,596"
click at [236, 129] on button "Sidikgame" at bounding box center [234, 135] width 67 height 21
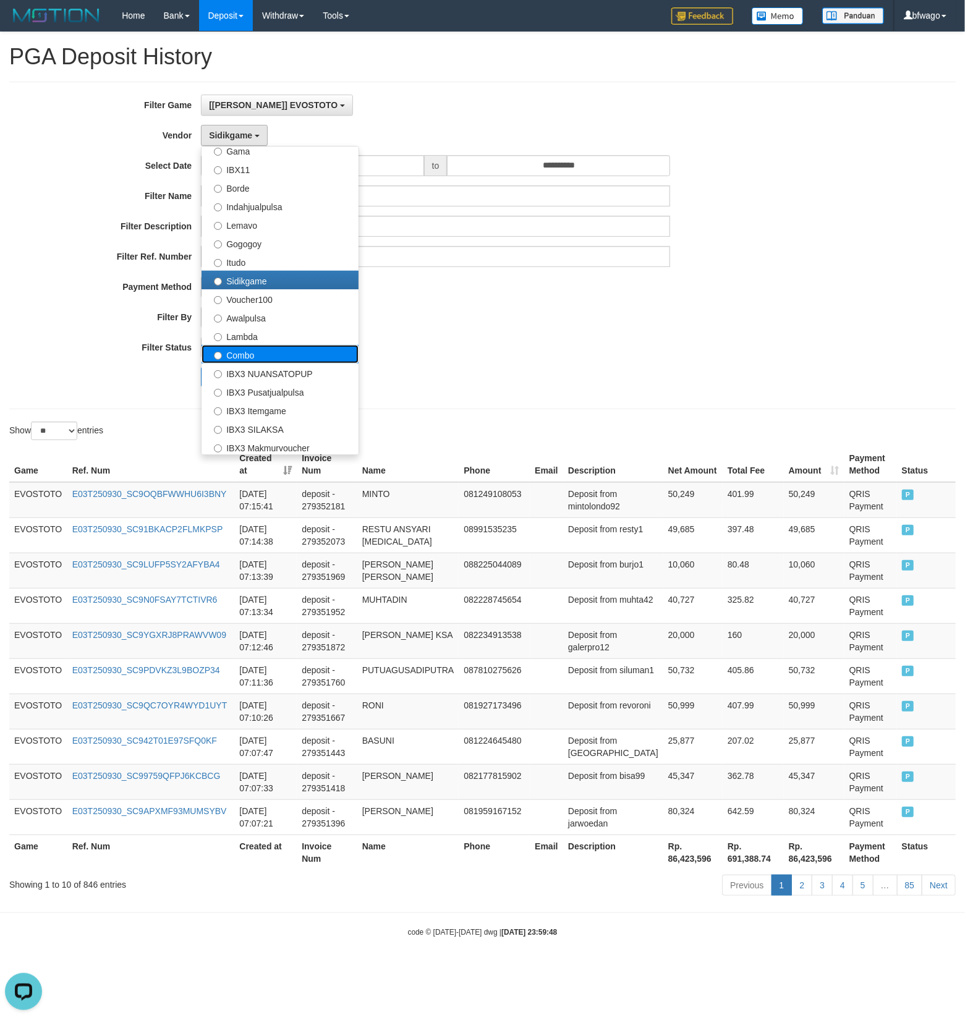
click at [284, 354] on label "Combo" at bounding box center [280, 354] width 157 height 19
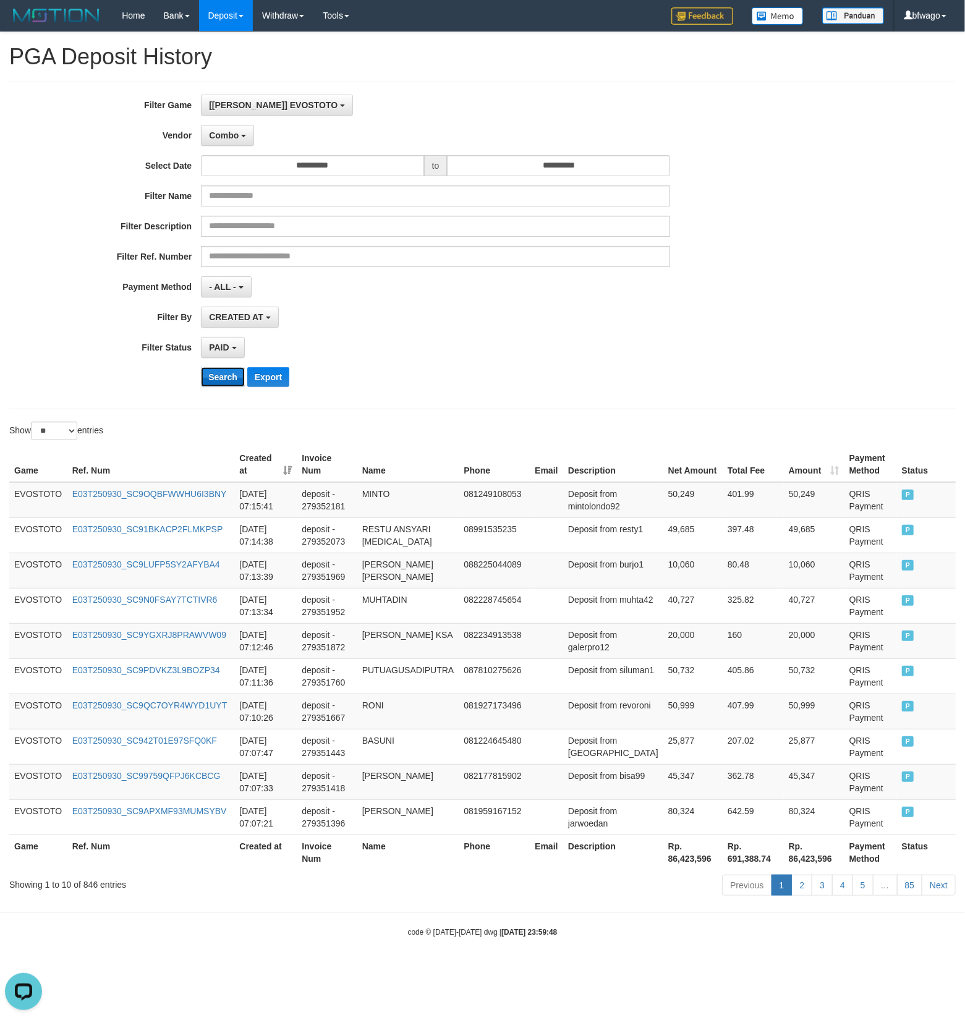
click at [225, 380] on button "Search" at bounding box center [223, 377] width 44 height 20
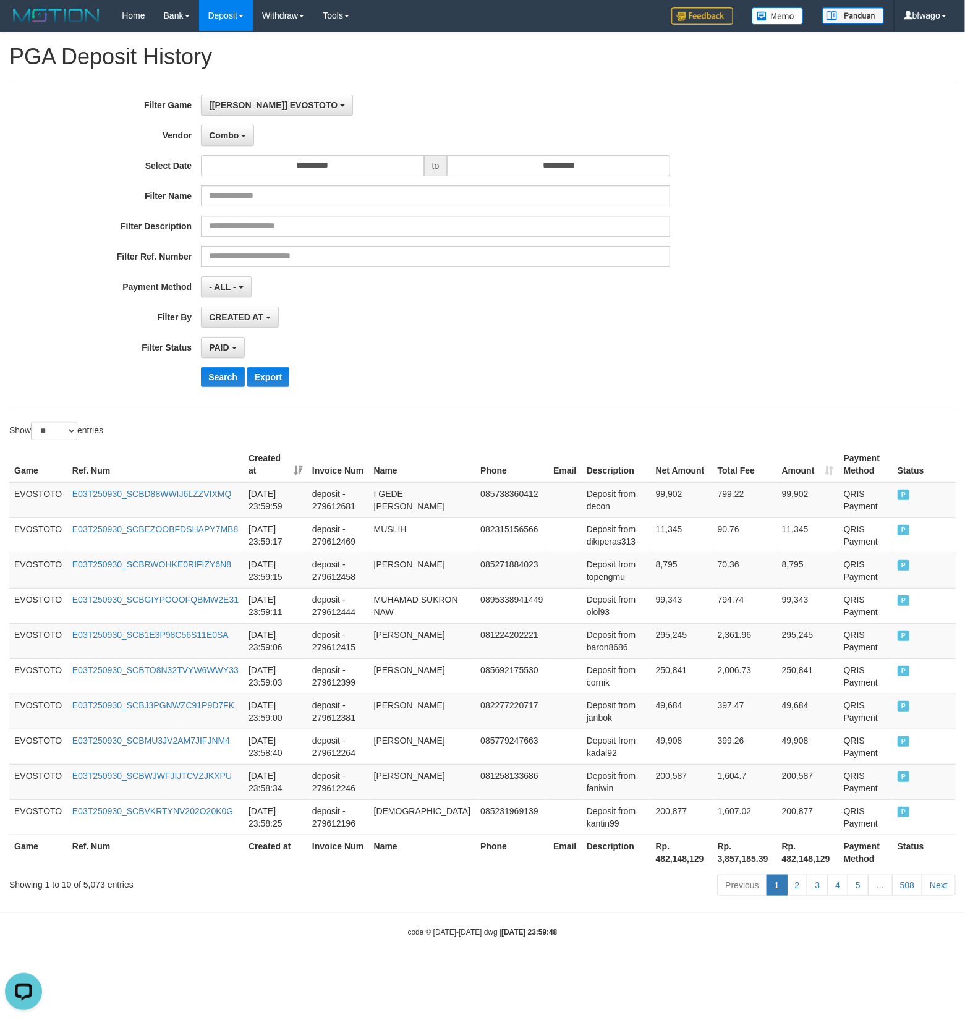
click at [678, 861] on th "Rp. 482,148,129" at bounding box center [682, 852] width 62 height 35
copy th "482,148,129"
drag, startPoint x: 220, startPoint y: 132, endPoint x: 308, endPoint y: 285, distance: 176.7
click at [220, 132] on span "Combo" at bounding box center [224, 135] width 30 height 10
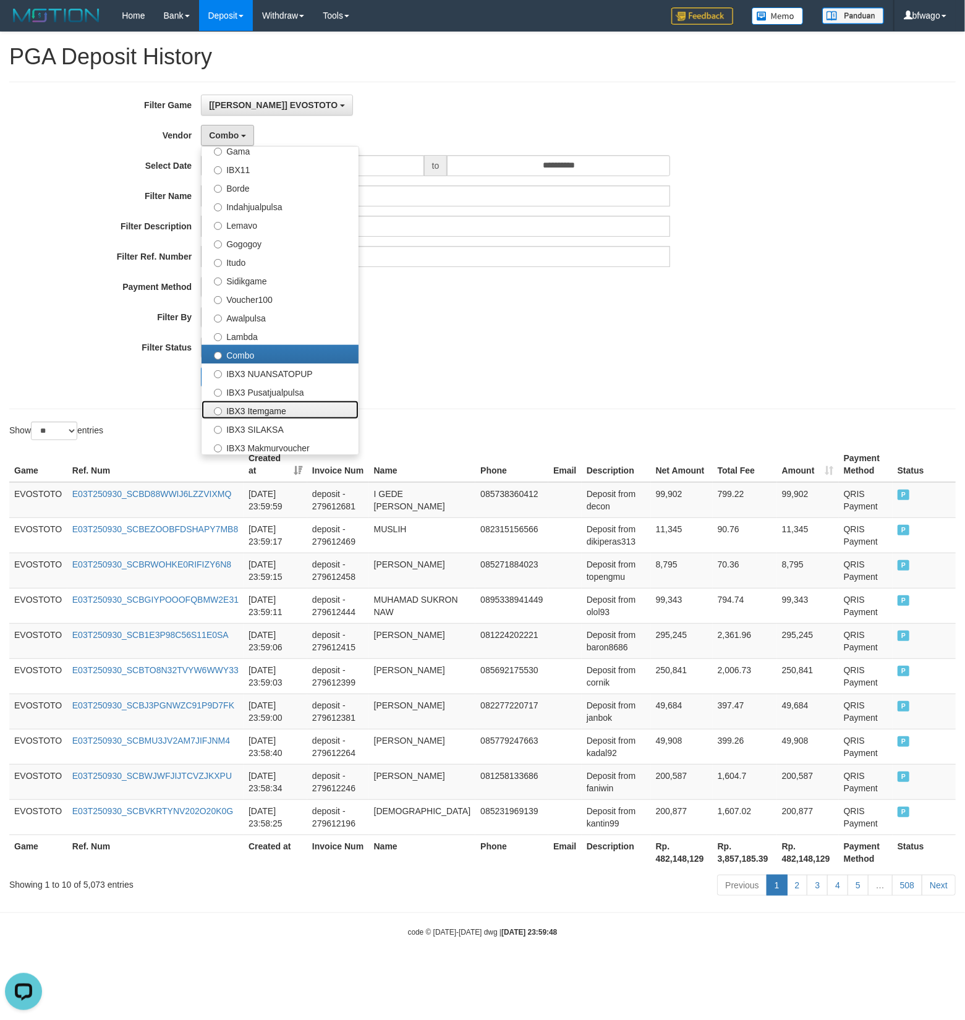
click at [310, 406] on label "IBX3 Itemgame" at bounding box center [280, 410] width 157 height 19
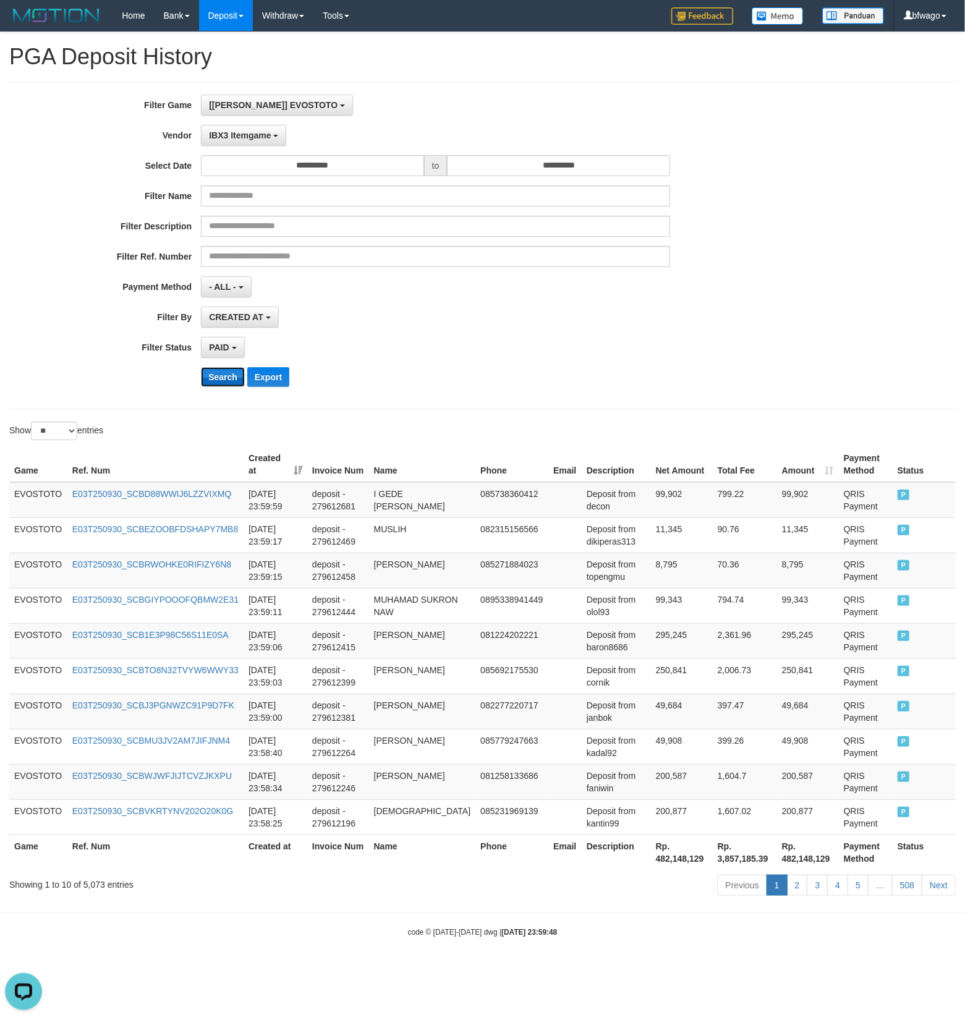
click at [237, 372] on button "Search" at bounding box center [223, 377] width 44 height 20
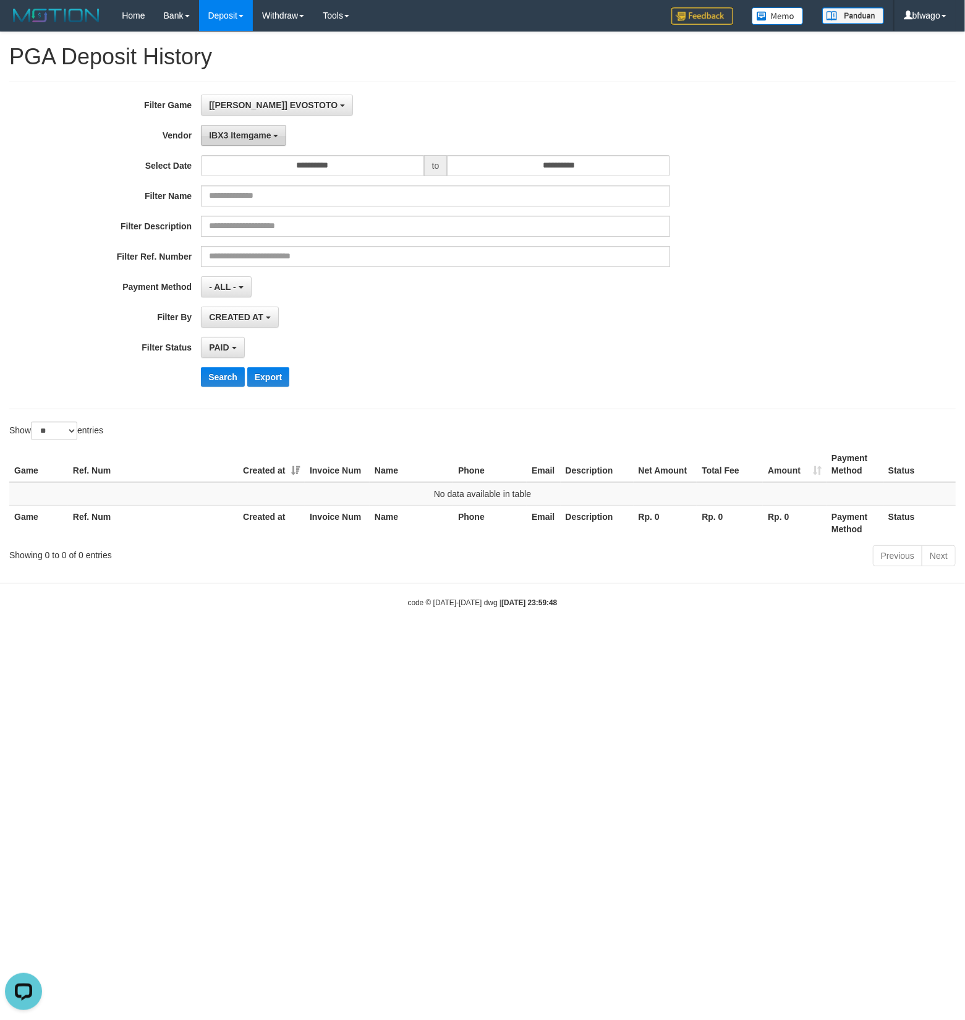
click at [263, 129] on button "IBX3 Itemgame" at bounding box center [243, 135] width 85 height 21
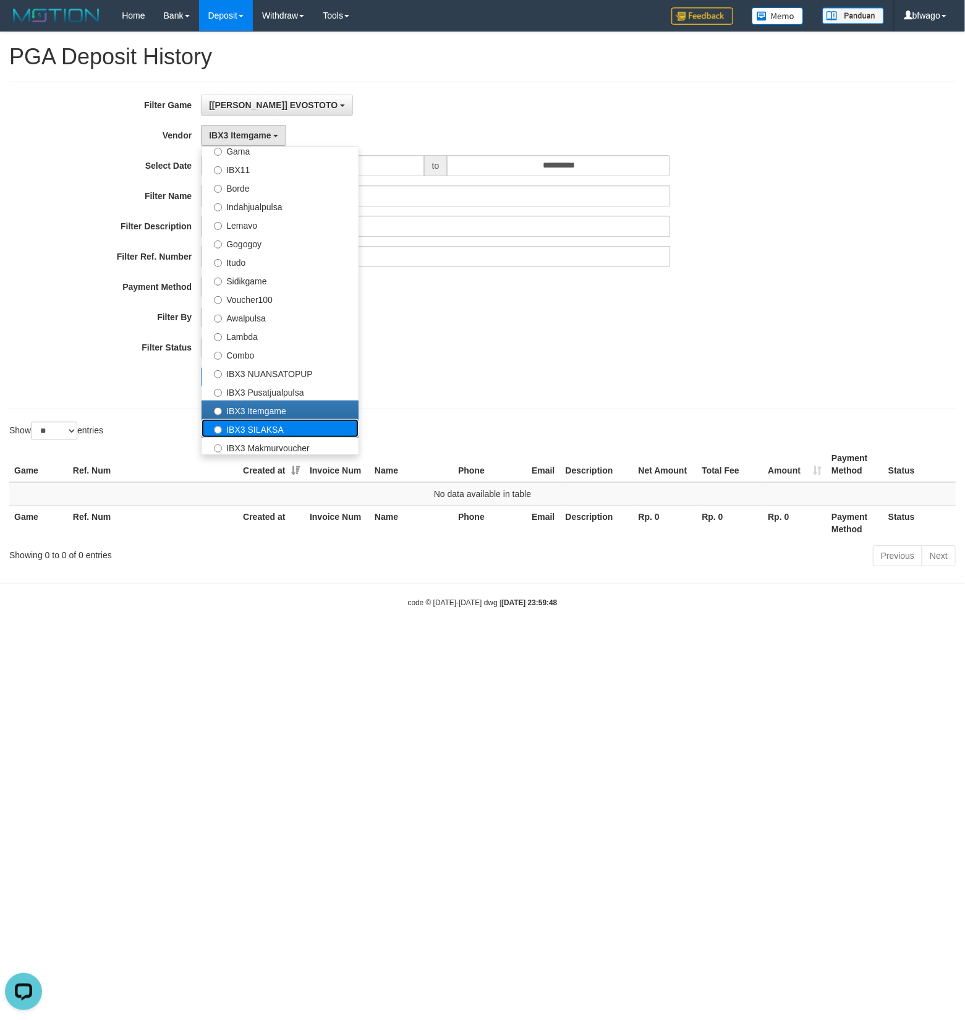
click at [307, 425] on label "IBX3 SILAKSA" at bounding box center [280, 428] width 157 height 19
select select "**********"
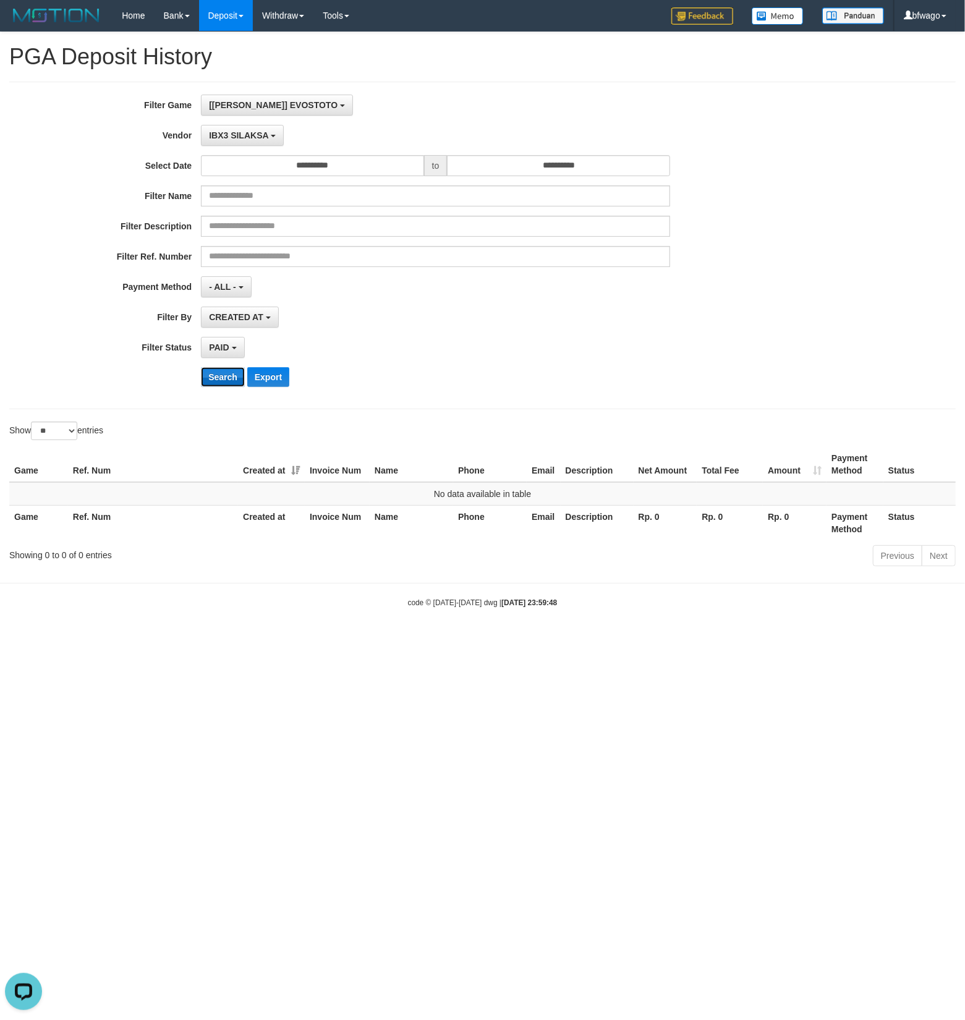
click at [233, 377] on button "Search" at bounding box center [223, 377] width 44 height 20
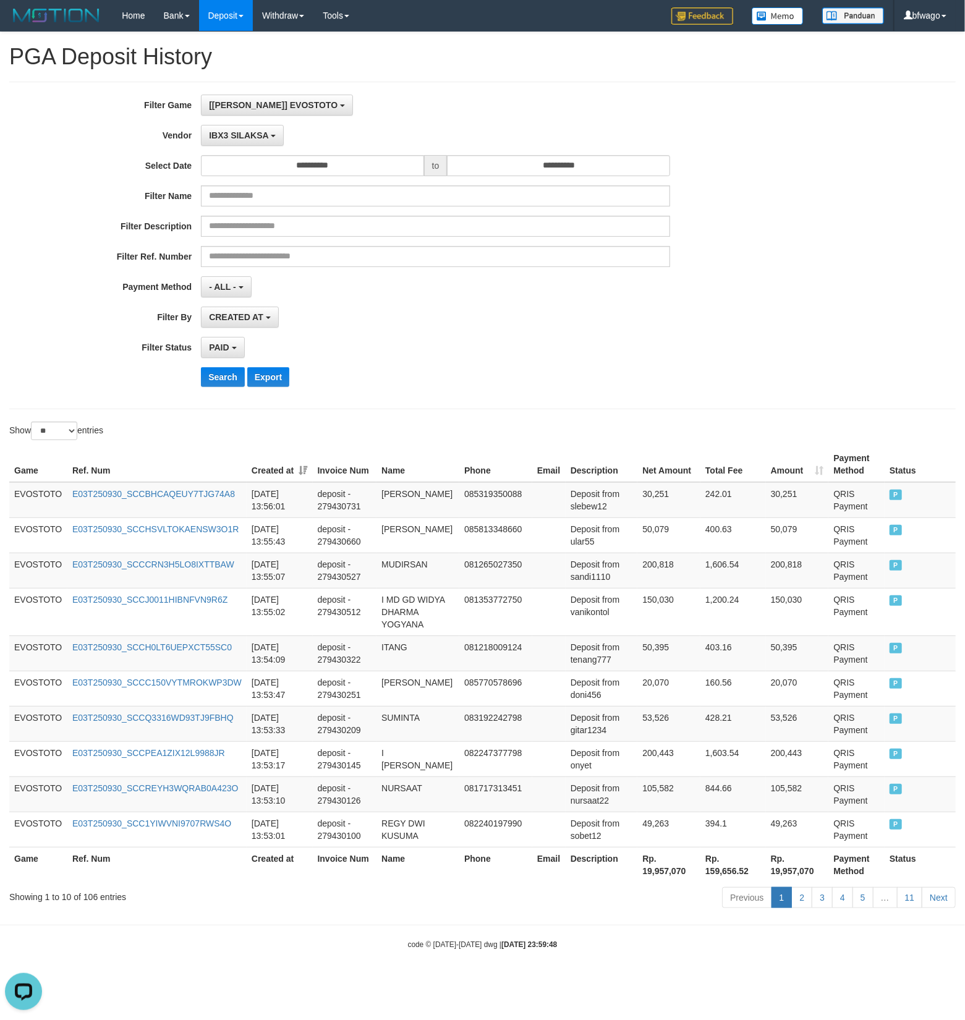
click at [662, 881] on th "Rp. 19,957,070" at bounding box center [669, 864] width 63 height 35
copy th "19,957,070"
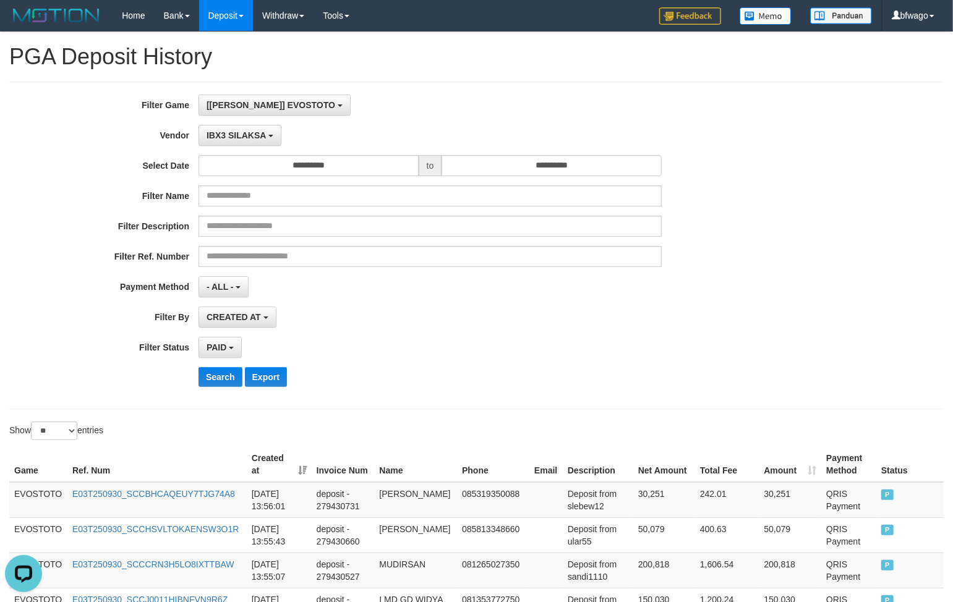
drag, startPoint x: 575, startPoint y: 312, endPoint x: 581, endPoint y: 313, distance: 6.2
click at [581, 312] on div "CREATED AT PAID AT CREATED AT" at bounding box center [430, 317] width 463 height 21
